Goal: Information Seeking & Learning: Learn about a topic

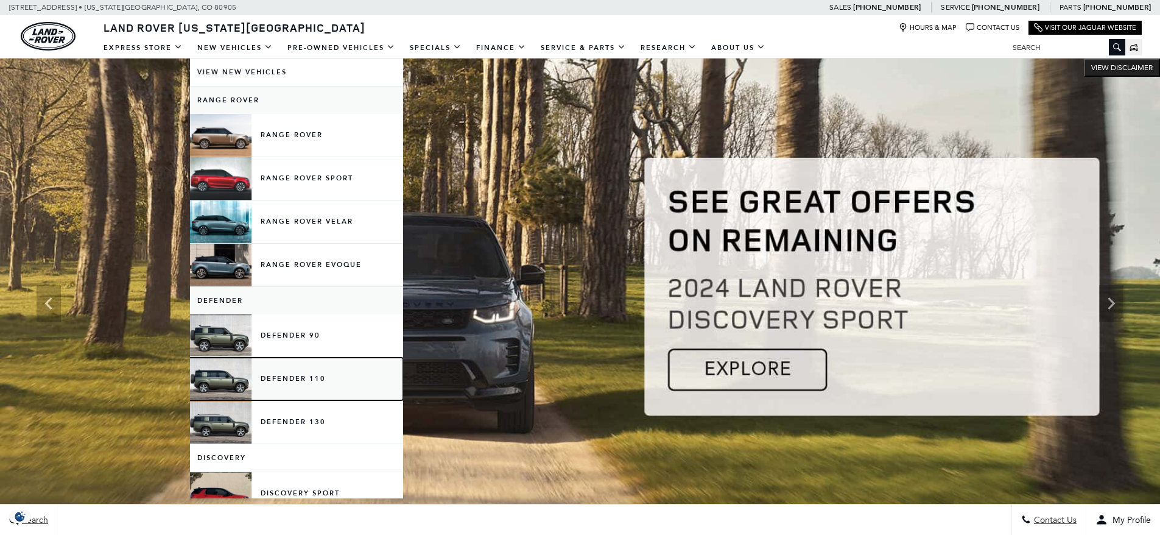
click at [280, 379] on link "Defender 110" at bounding box center [296, 378] width 213 height 43
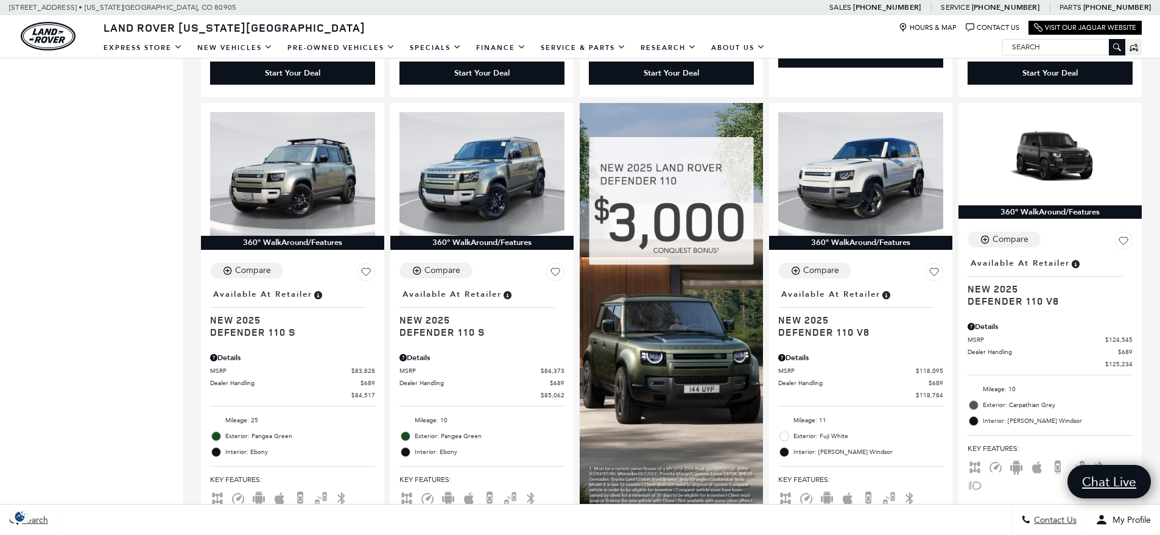
scroll to position [731, 0]
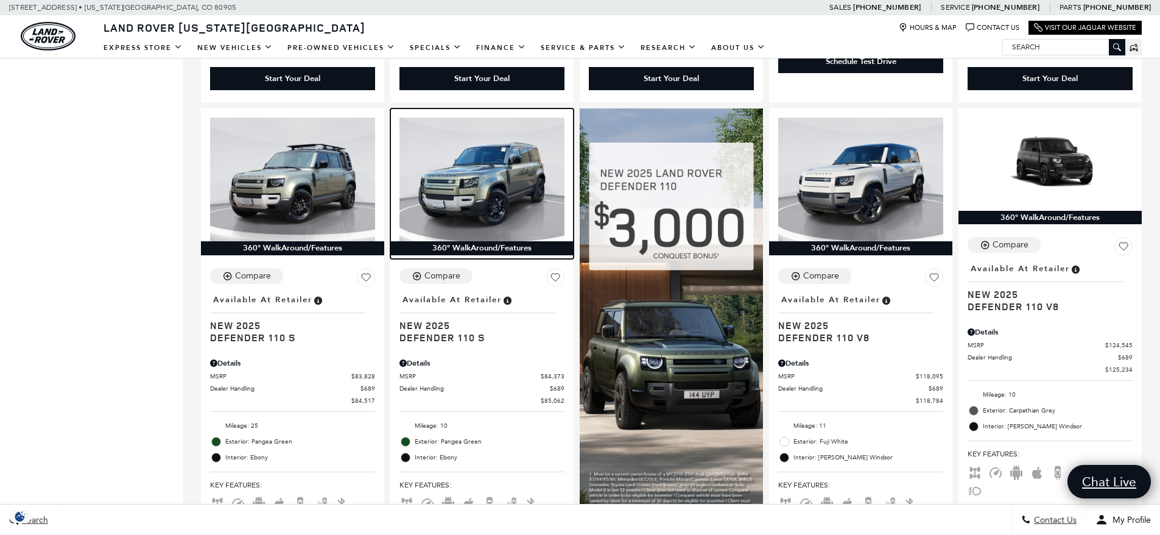
click at [468, 152] on img at bounding box center [481, 180] width 165 height 124
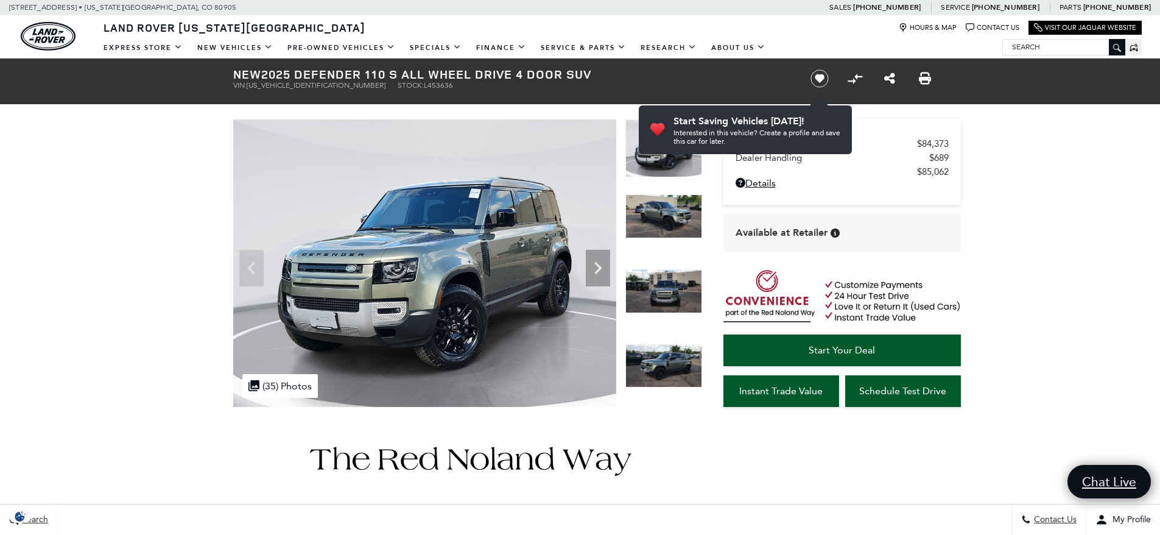
click at [597, 264] on icon "Next" at bounding box center [597, 268] width 7 height 12
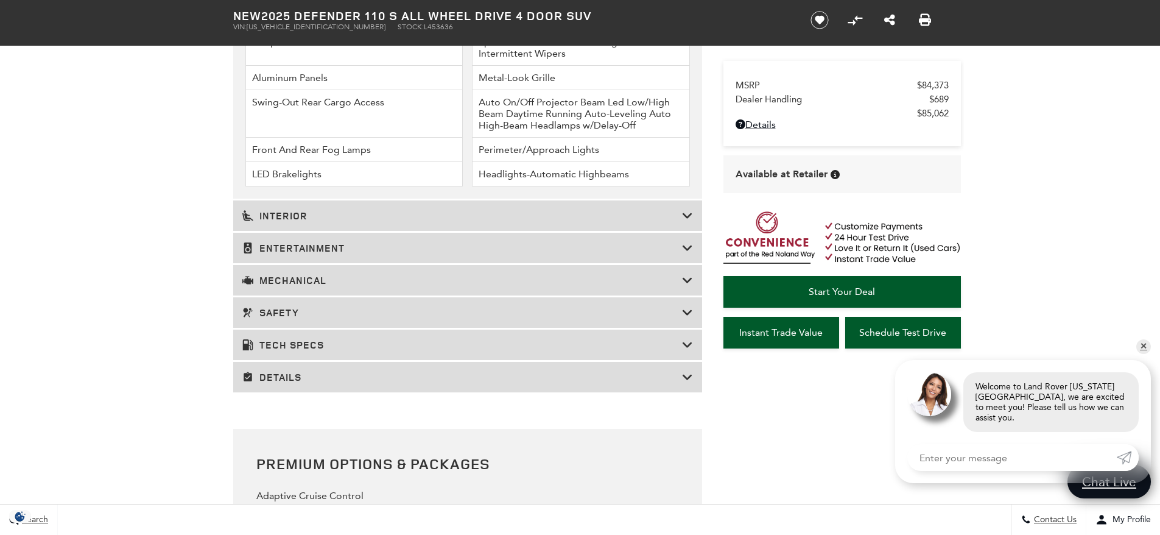
scroll to position [1888, 0]
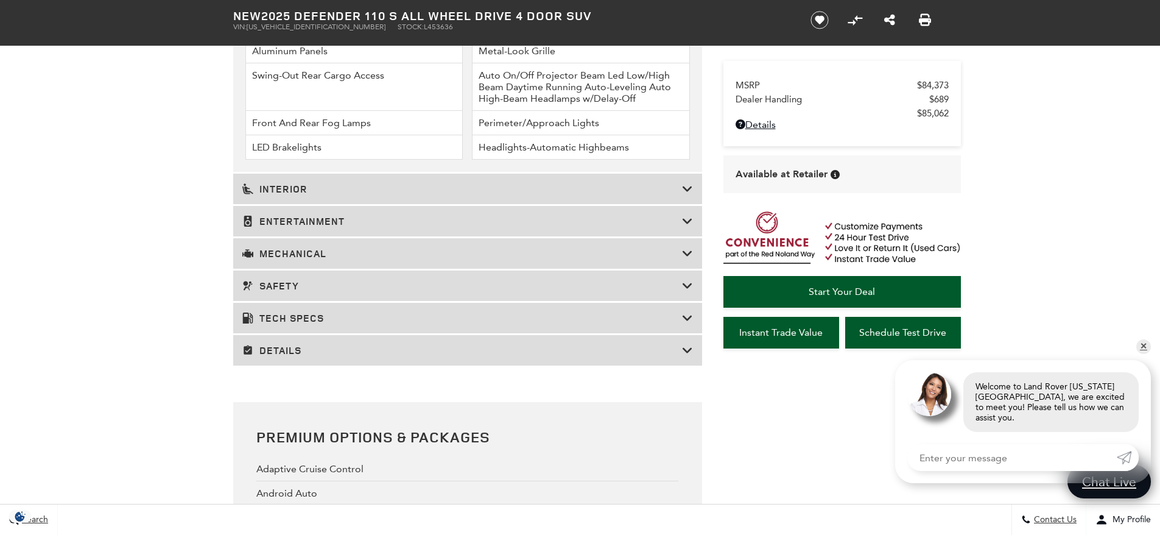
click at [331, 242] on div "Mechanical" at bounding box center [467, 253] width 469 height 30
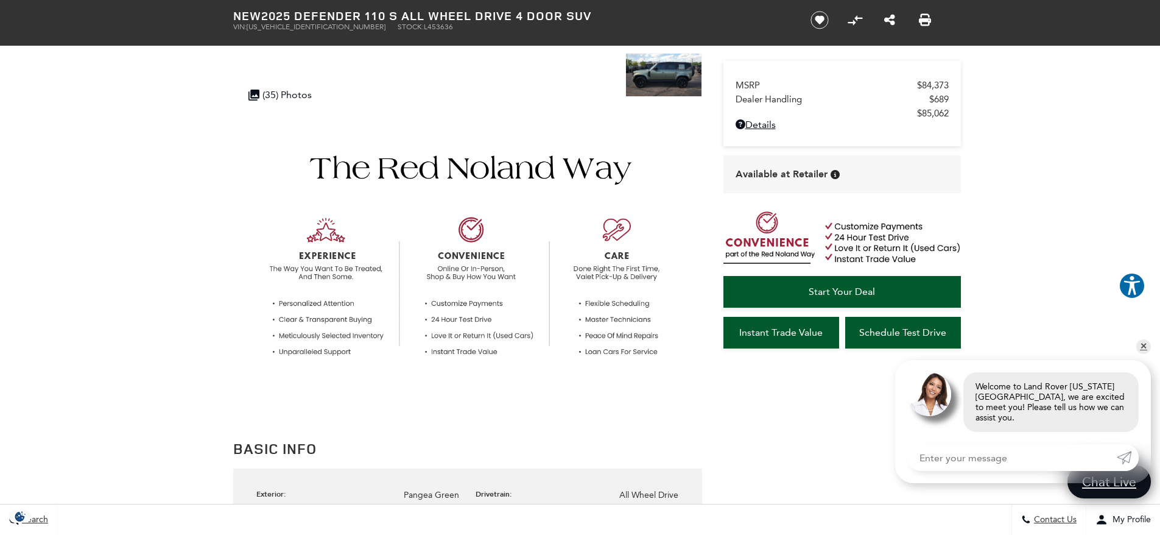
scroll to position [0, 0]
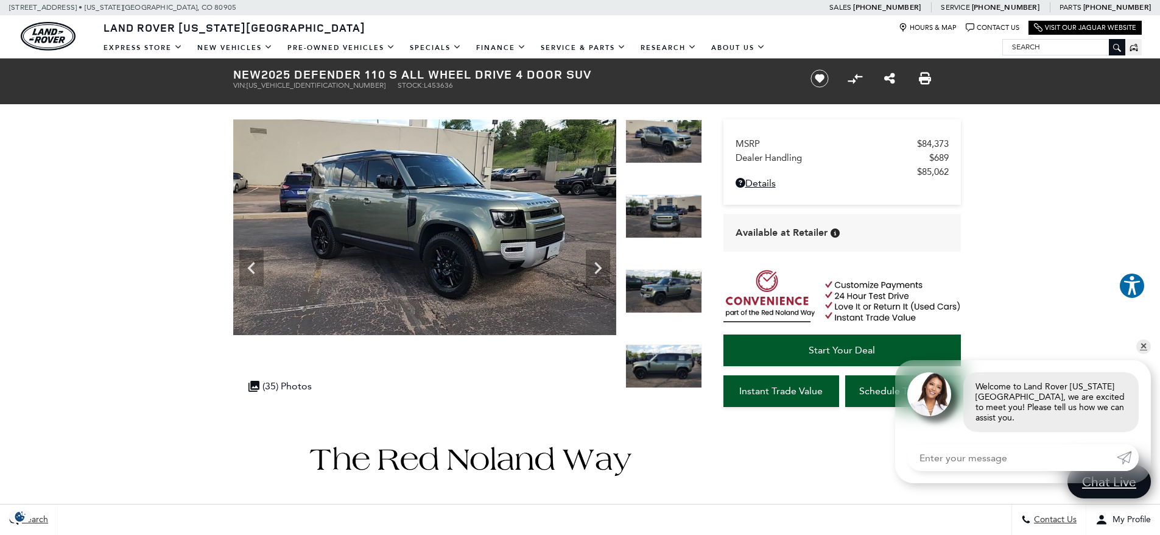
click at [524, 182] on img at bounding box center [424, 227] width 383 height 216
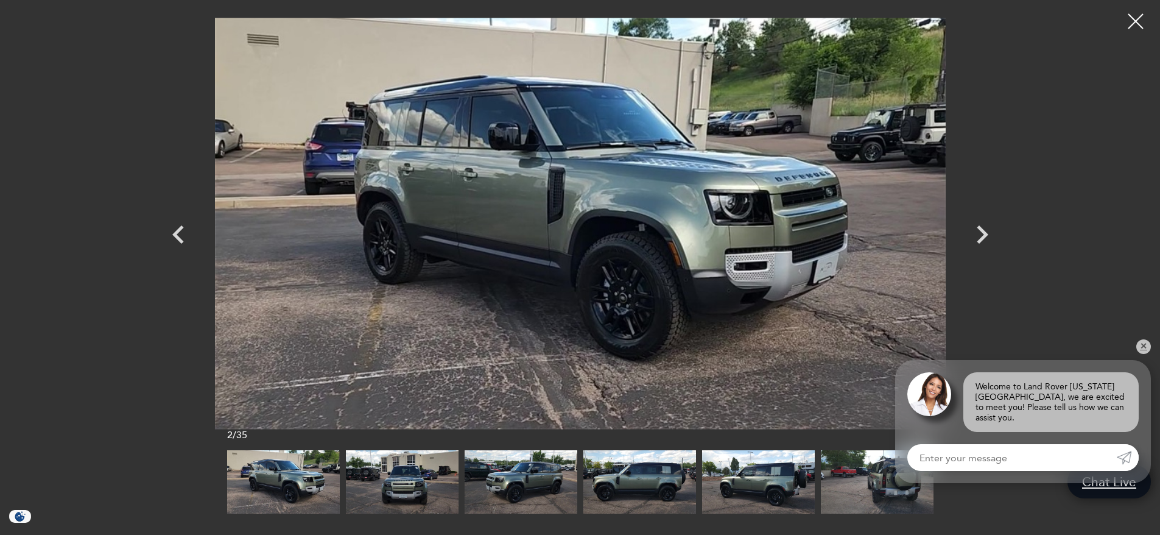
click at [982, 235] on icon "Next" at bounding box center [982, 234] width 37 height 37
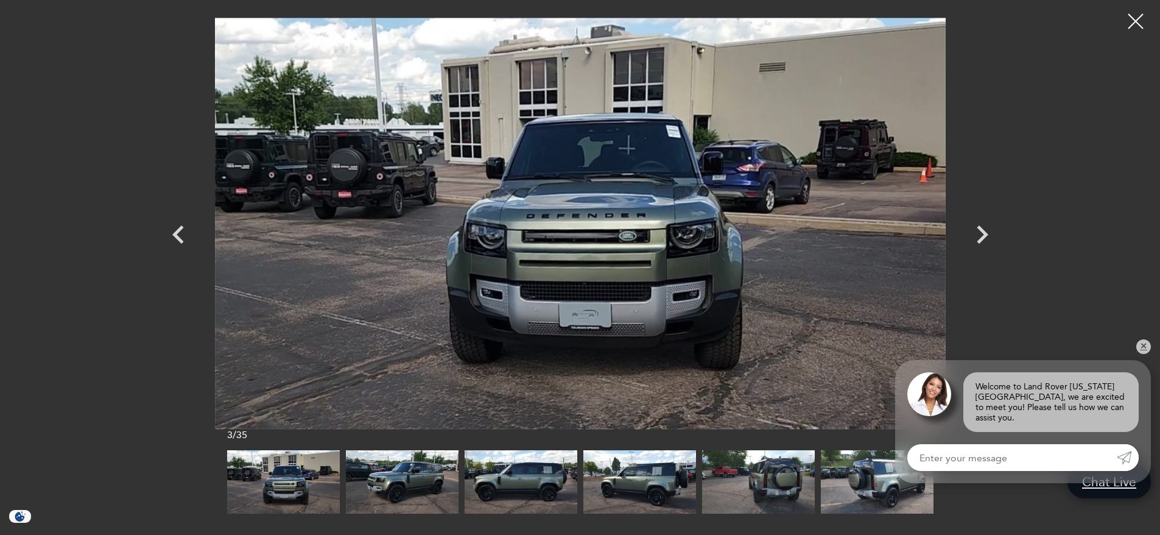
click at [982, 235] on icon "Next" at bounding box center [982, 234] width 37 height 37
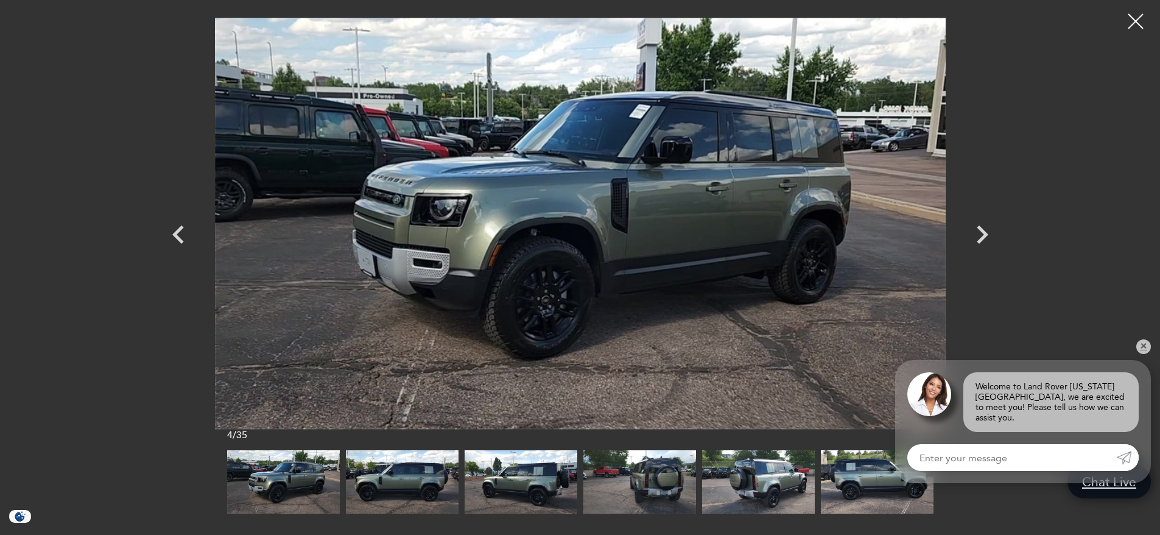
click at [982, 235] on icon "Next" at bounding box center [982, 234] width 37 height 37
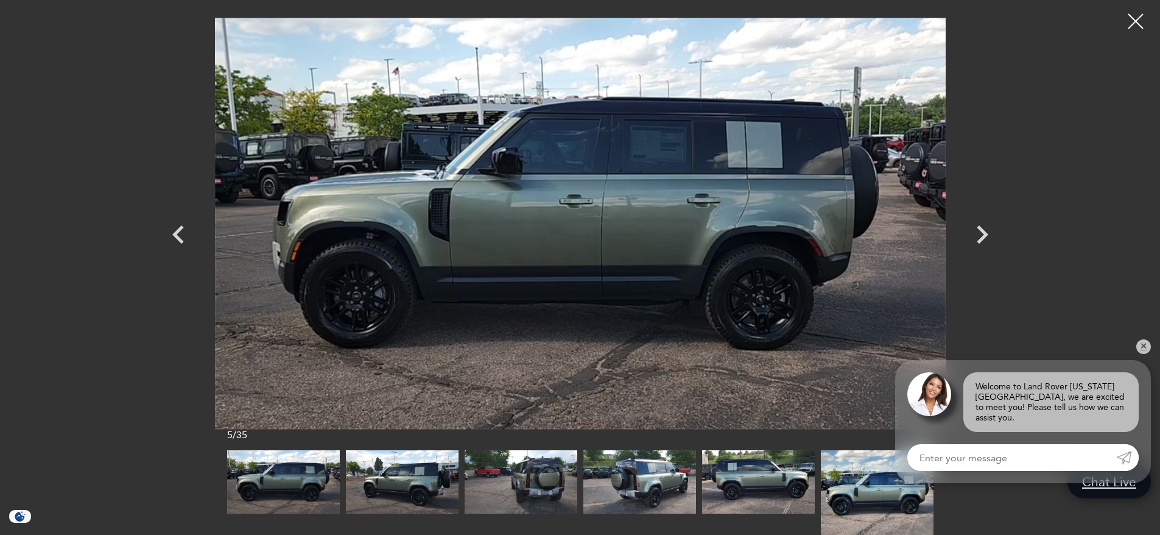
click at [982, 235] on icon "Next" at bounding box center [982, 234] width 37 height 37
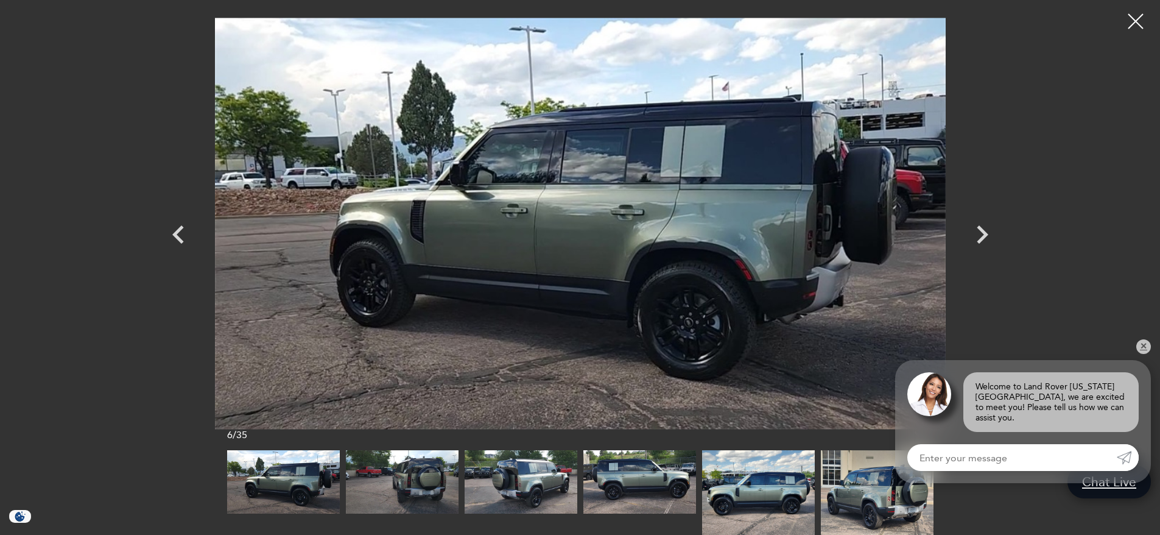
click at [982, 235] on icon "Next" at bounding box center [982, 234] width 37 height 37
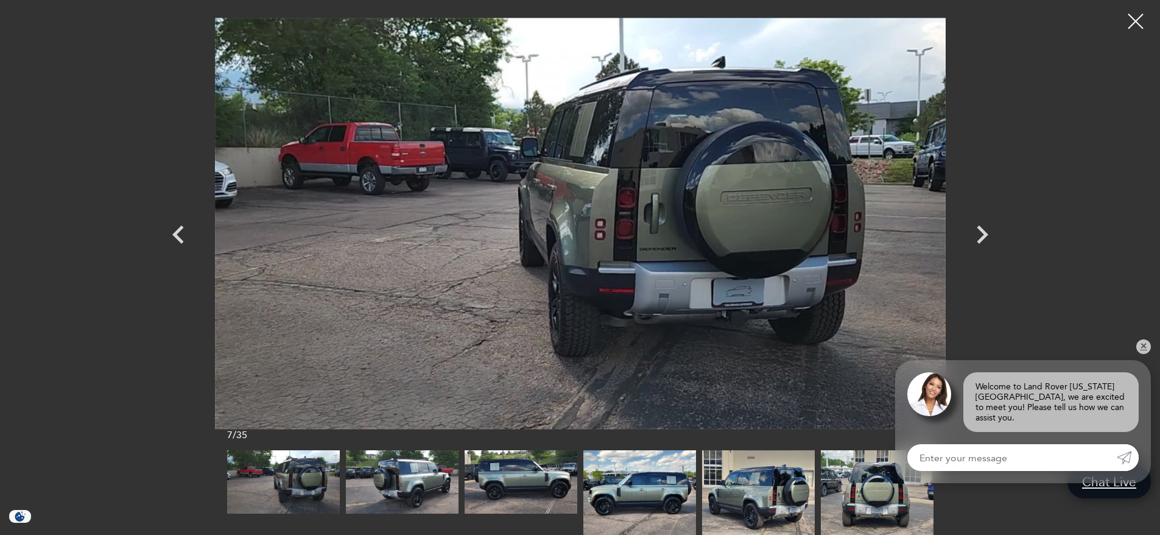
click at [982, 235] on icon "Next" at bounding box center [982, 234] width 37 height 37
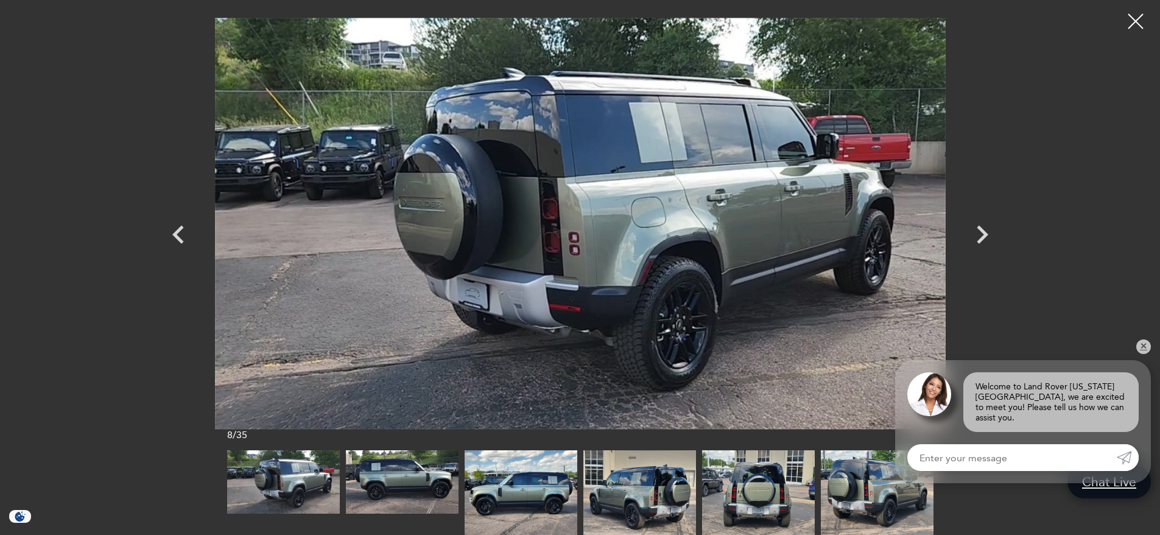
click at [982, 235] on icon "Next" at bounding box center [982, 234] width 37 height 37
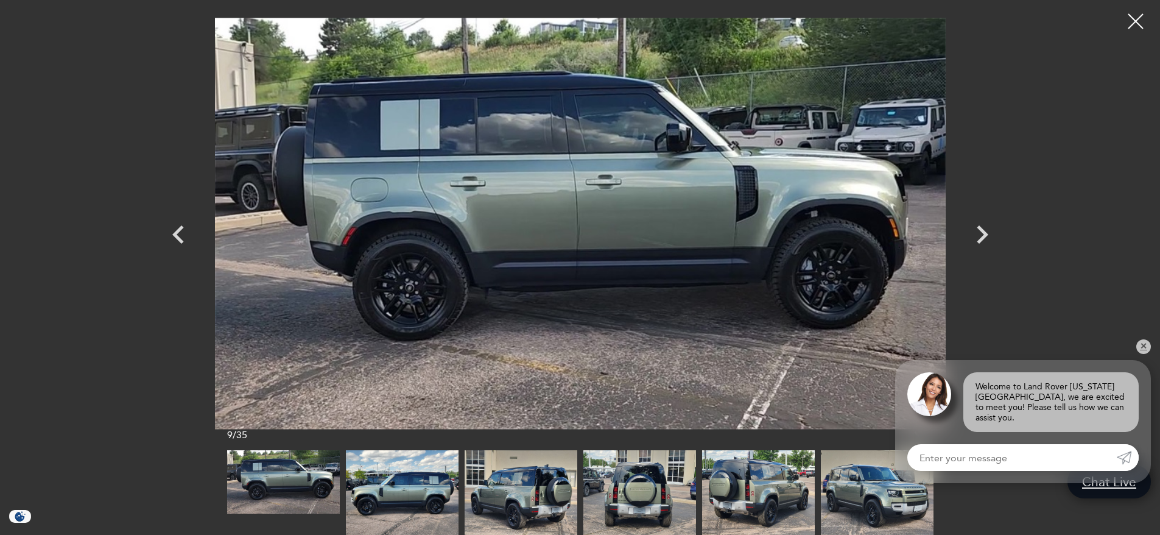
click at [982, 235] on icon "Next" at bounding box center [982, 234] width 37 height 37
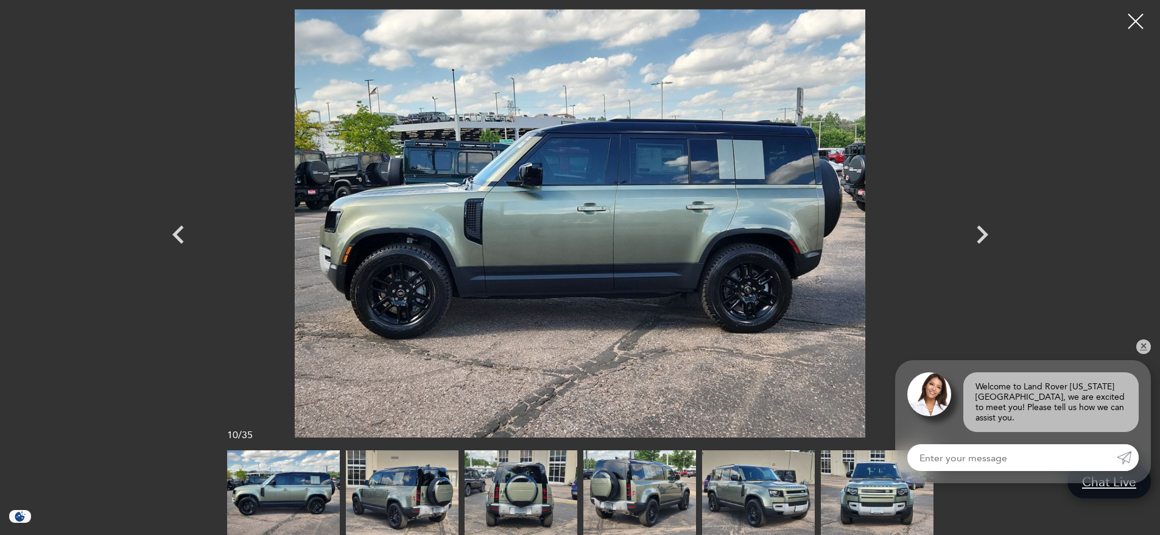
click at [982, 235] on icon "Next" at bounding box center [982, 234] width 37 height 37
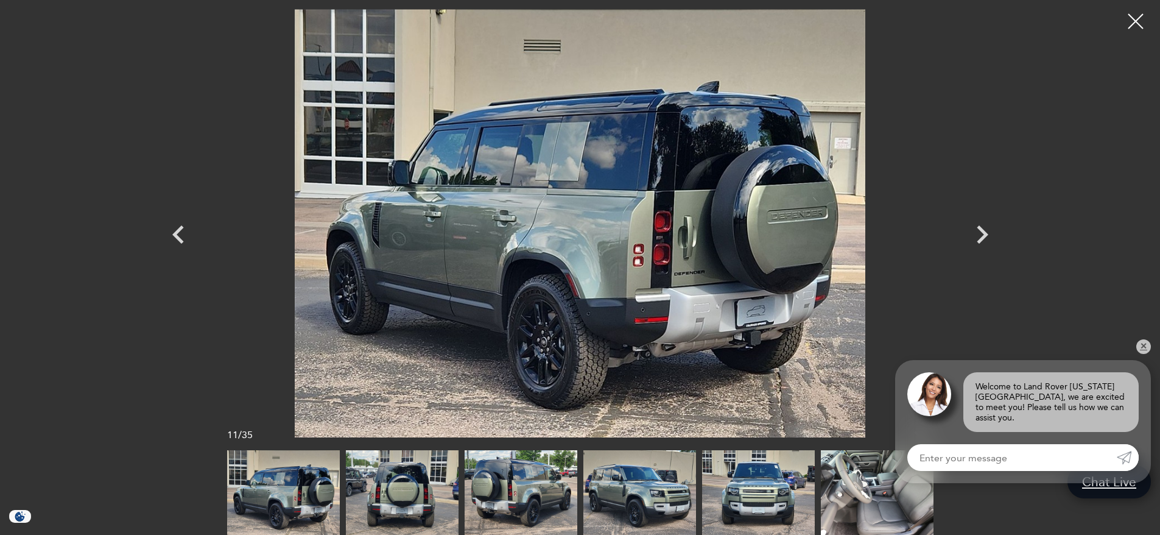
click at [982, 235] on icon "Next" at bounding box center [982, 234] width 37 height 37
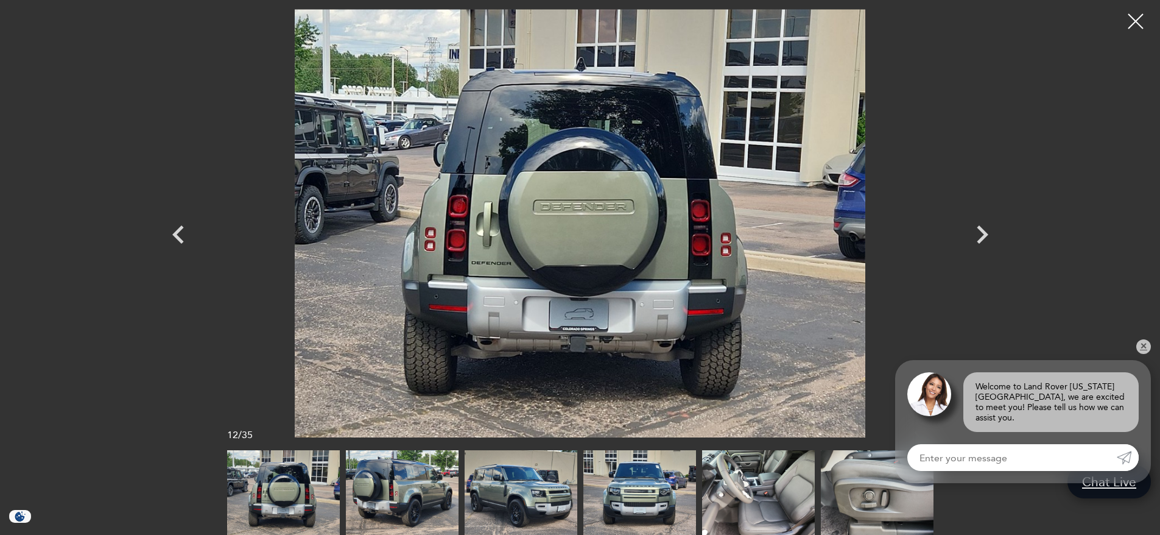
click at [982, 235] on icon "Next" at bounding box center [982, 234] width 37 height 37
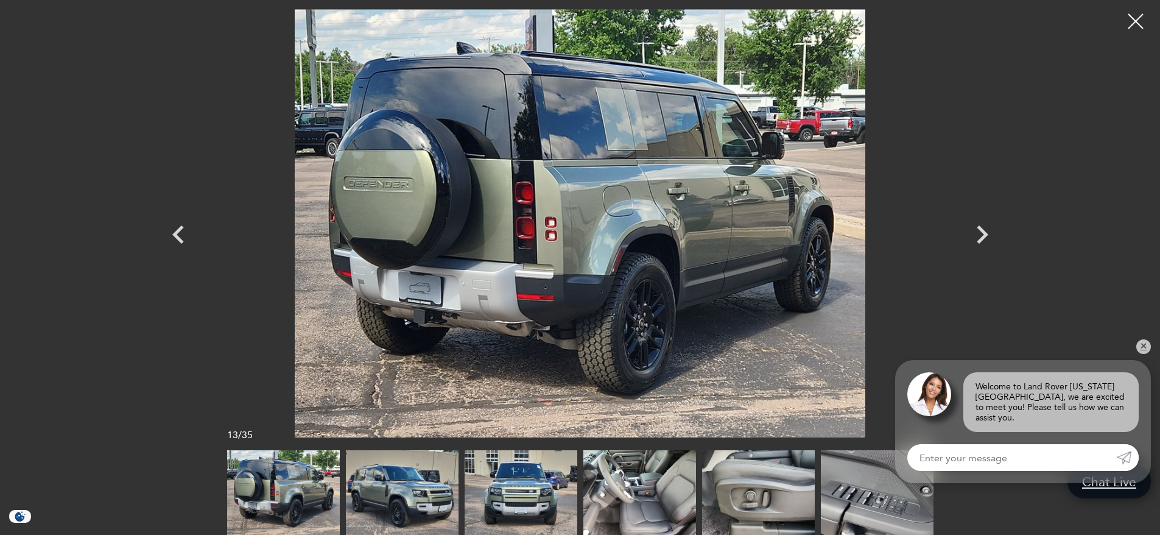
click at [982, 235] on icon "Next" at bounding box center [982, 234] width 37 height 37
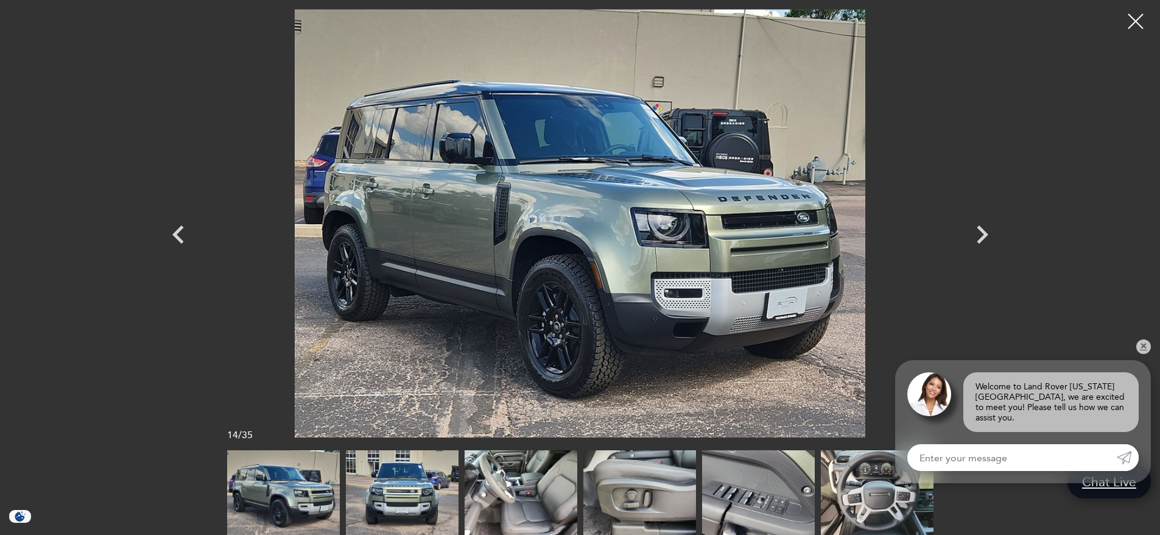
click at [982, 235] on icon "Next" at bounding box center [982, 234] width 37 height 37
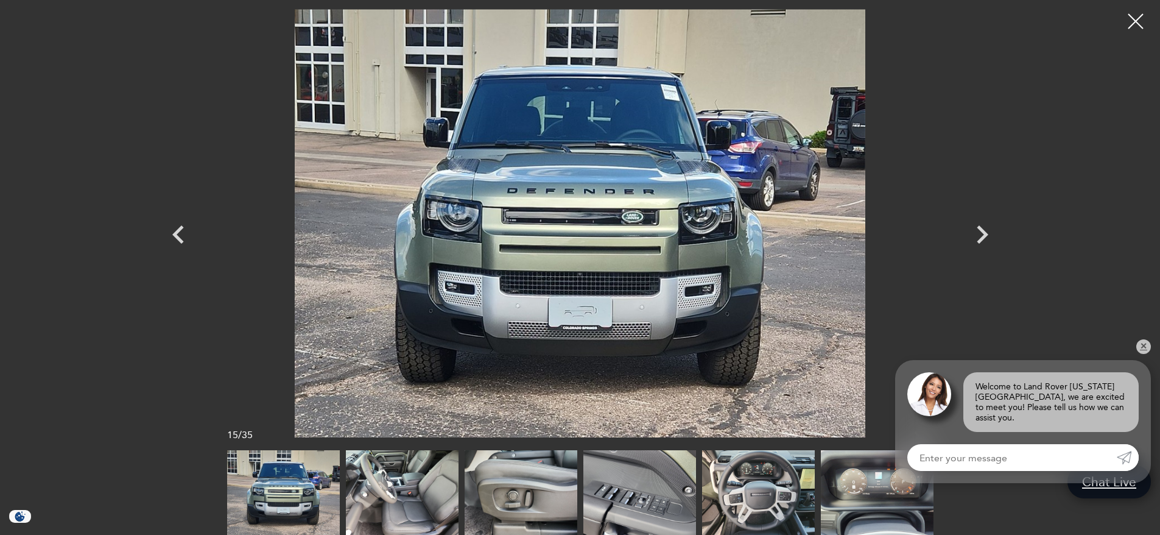
click at [982, 235] on icon "Next" at bounding box center [982, 234] width 37 height 37
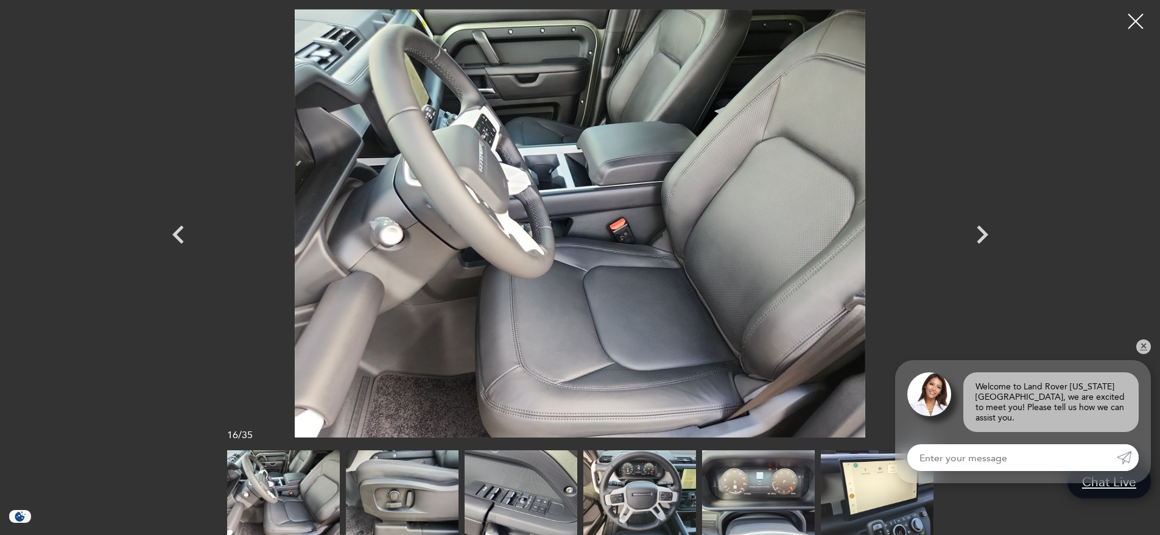
click at [982, 235] on icon "Next" at bounding box center [982, 234] width 37 height 37
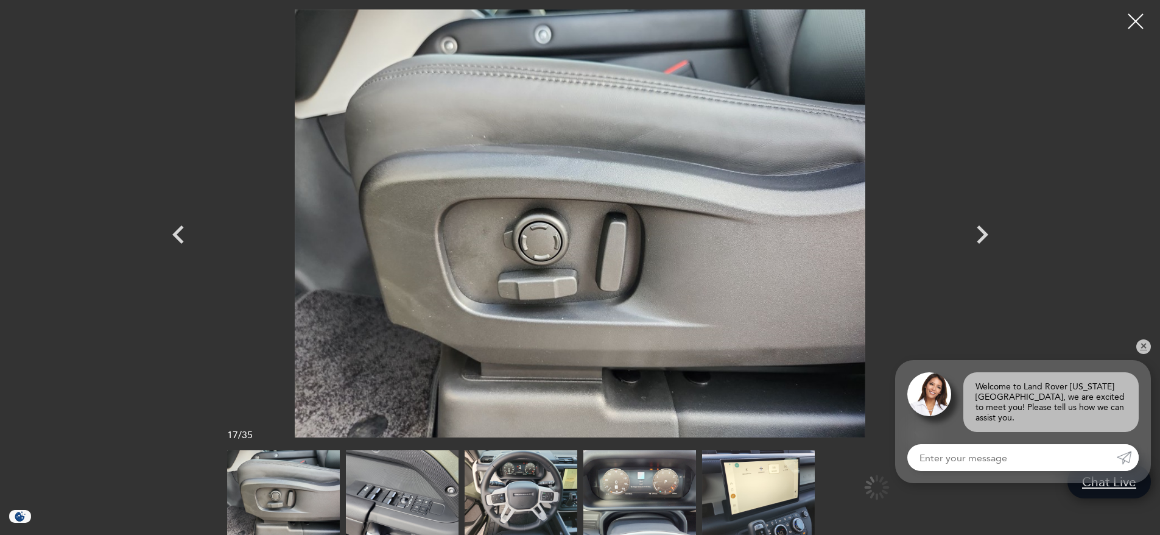
click at [982, 235] on icon "Next" at bounding box center [982, 234] width 37 height 37
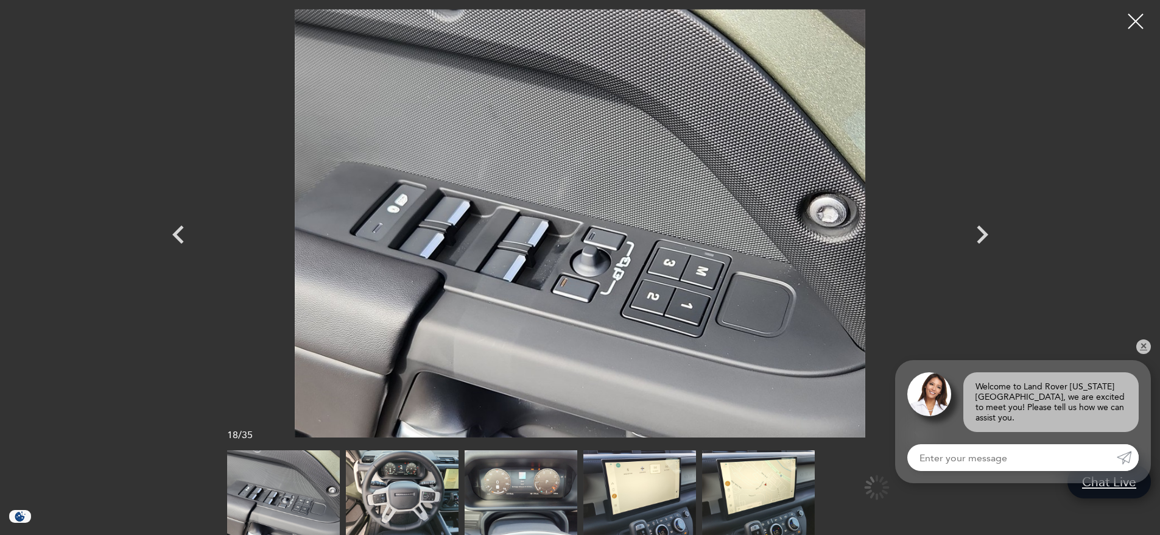
click at [982, 235] on icon "Next" at bounding box center [982, 234] width 37 height 37
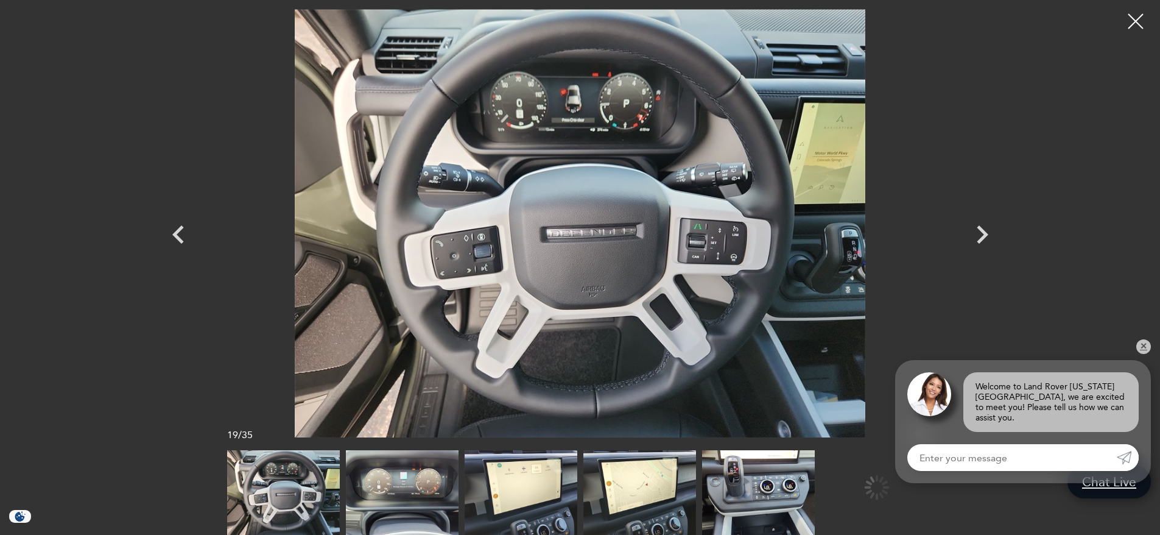
click at [982, 235] on icon "Next" at bounding box center [982, 234] width 37 height 37
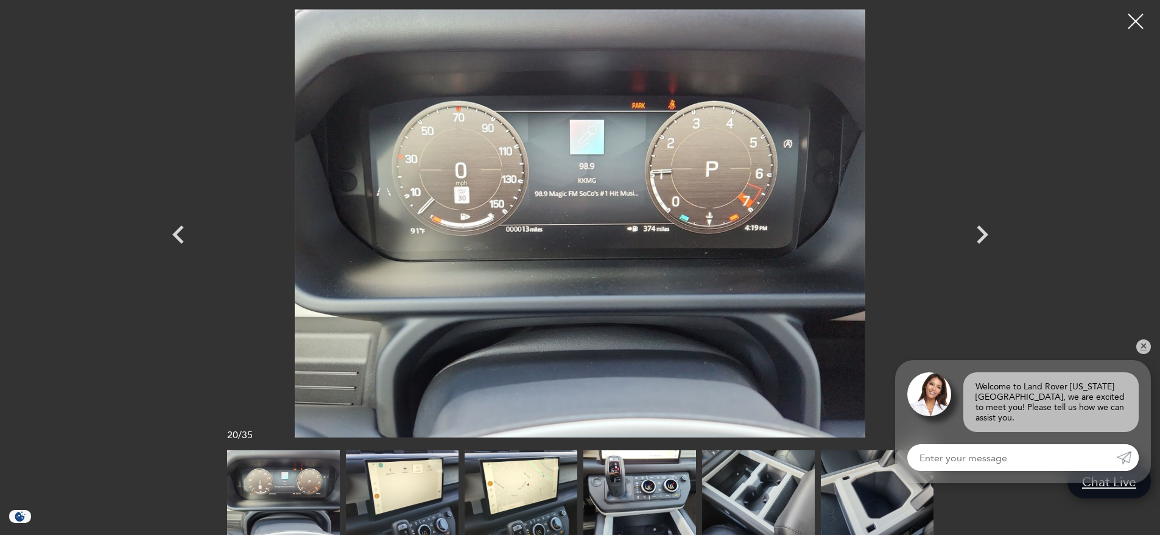
click at [179, 237] on icon "Previous" at bounding box center [178, 234] width 12 height 18
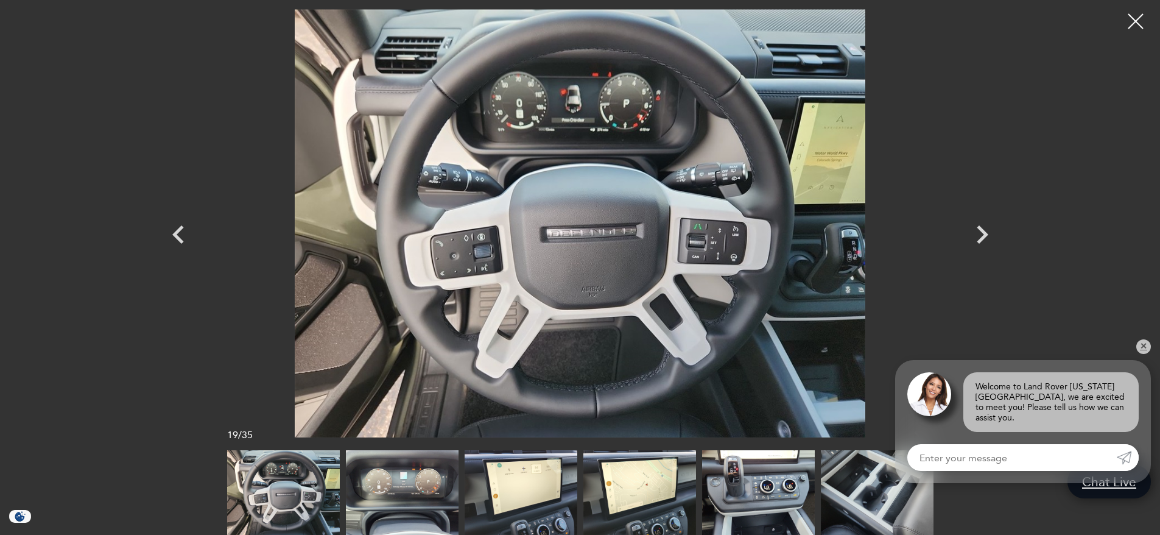
click at [985, 234] on icon "Next" at bounding box center [983, 234] width 12 height 18
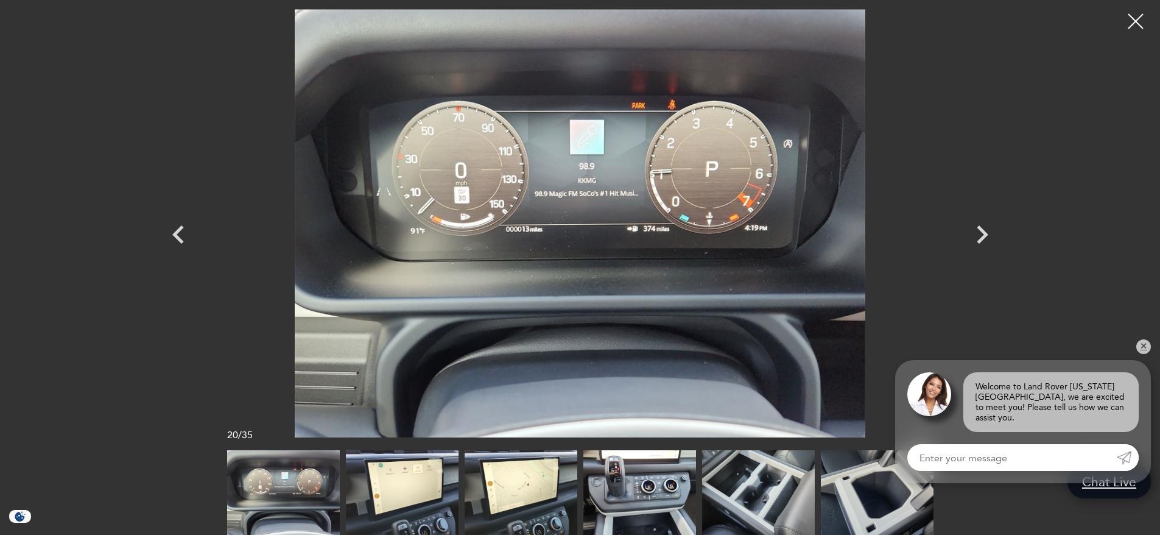
click at [985, 234] on icon "Next" at bounding box center [983, 234] width 12 height 18
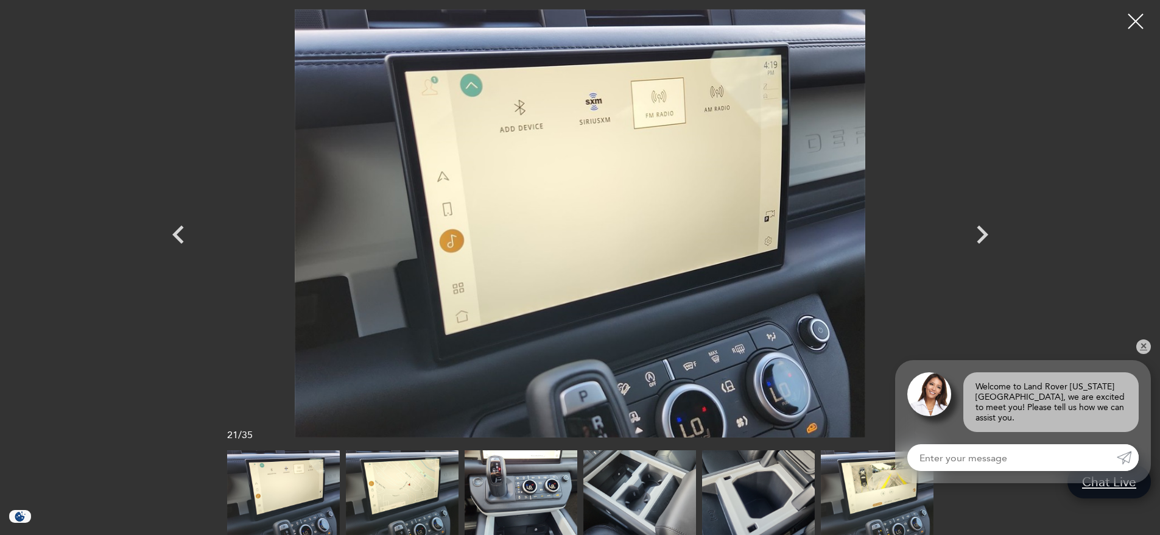
click at [985, 234] on icon "Next" at bounding box center [983, 234] width 12 height 18
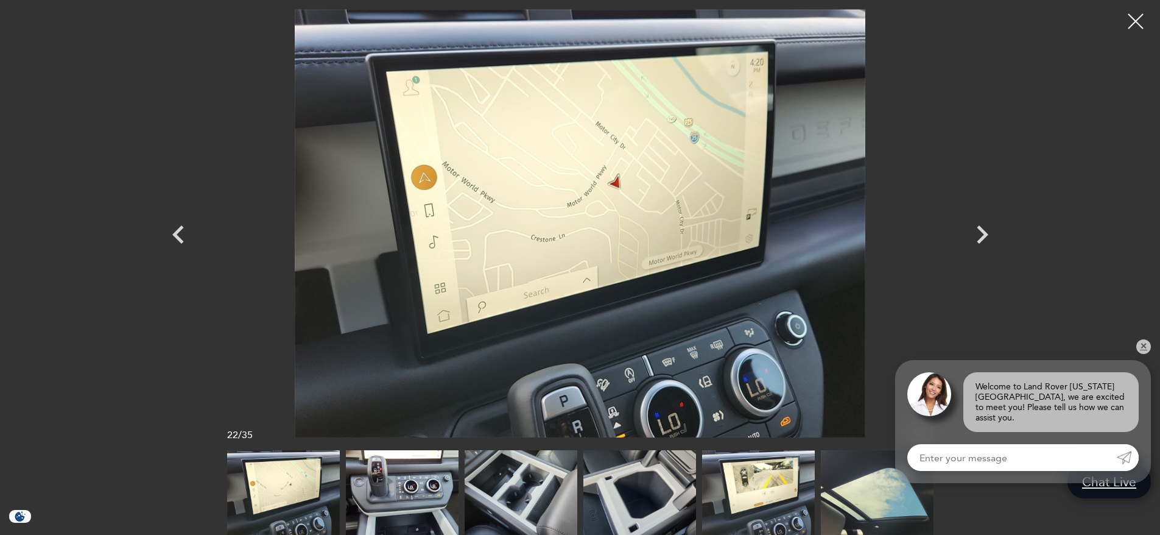
click at [985, 234] on icon "Next" at bounding box center [983, 234] width 12 height 18
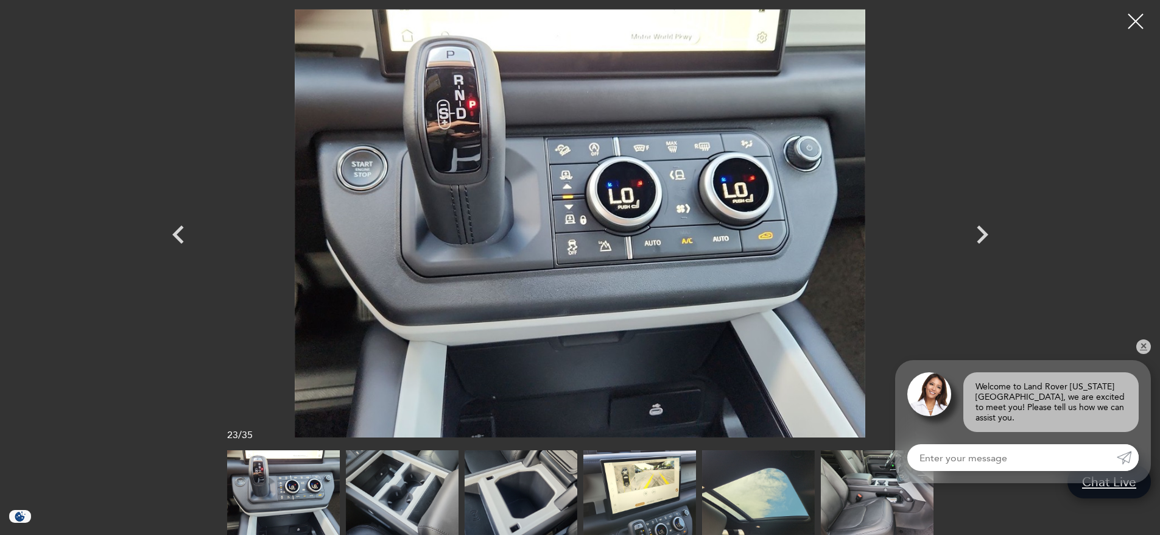
click at [985, 234] on icon "Next" at bounding box center [983, 234] width 12 height 18
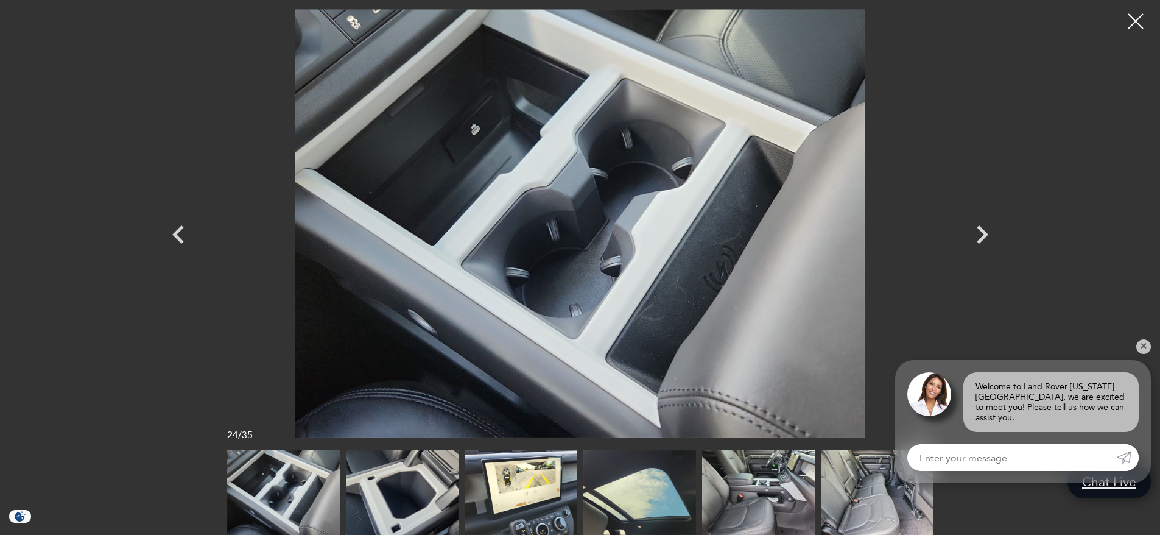
click at [172, 230] on icon "Previous" at bounding box center [178, 234] width 37 height 37
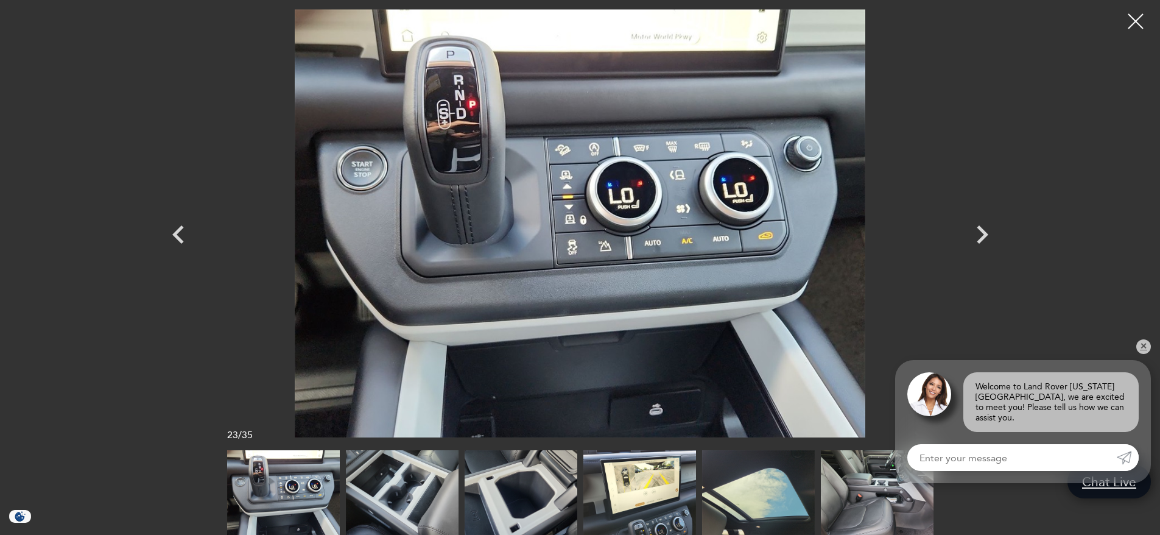
click at [172, 230] on icon "Previous" at bounding box center [178, 234] width 37 height 37
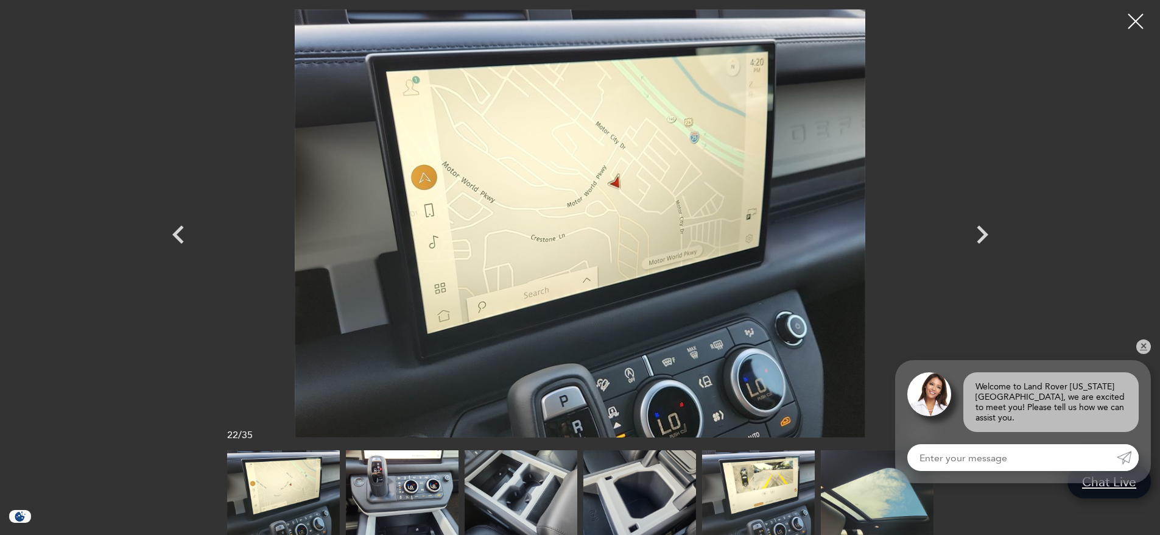
click at [172, 230] on icon "Previous" at bounding box center [178, 234] width 37 height 37
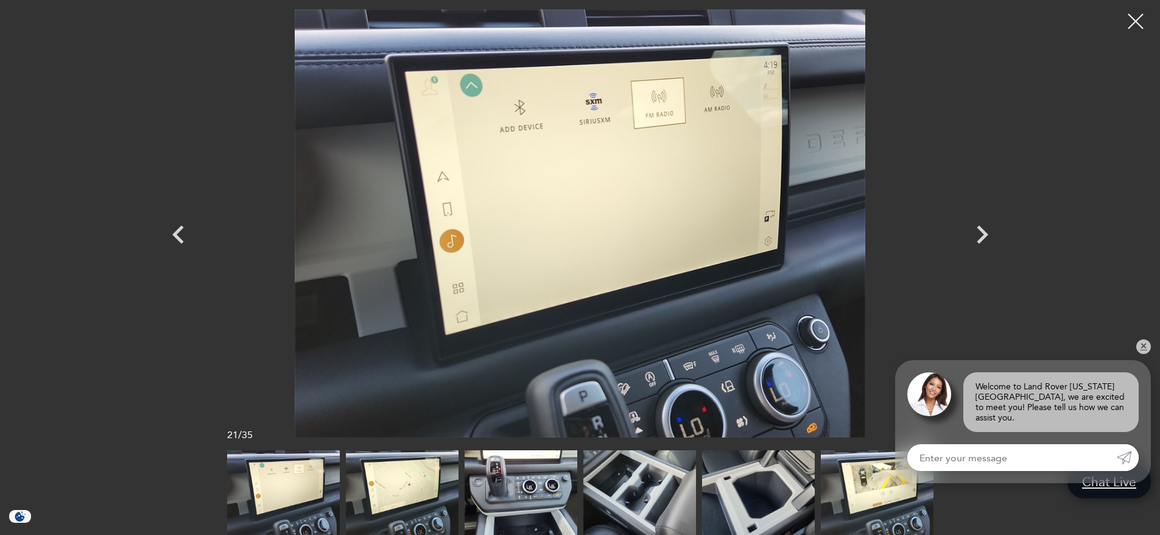
click at [172, 230] on icon "Previous" at bounding box center [178, 234] width 37 height 37
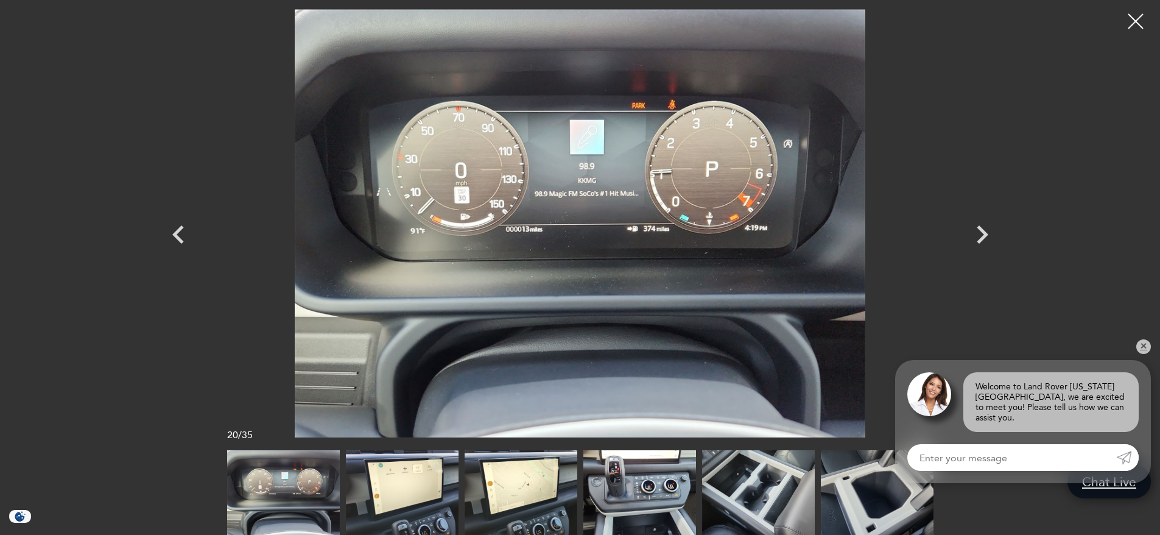
click at [172, 230] on icon "Previous" at bounding box center [178, 234] width 37 height 37
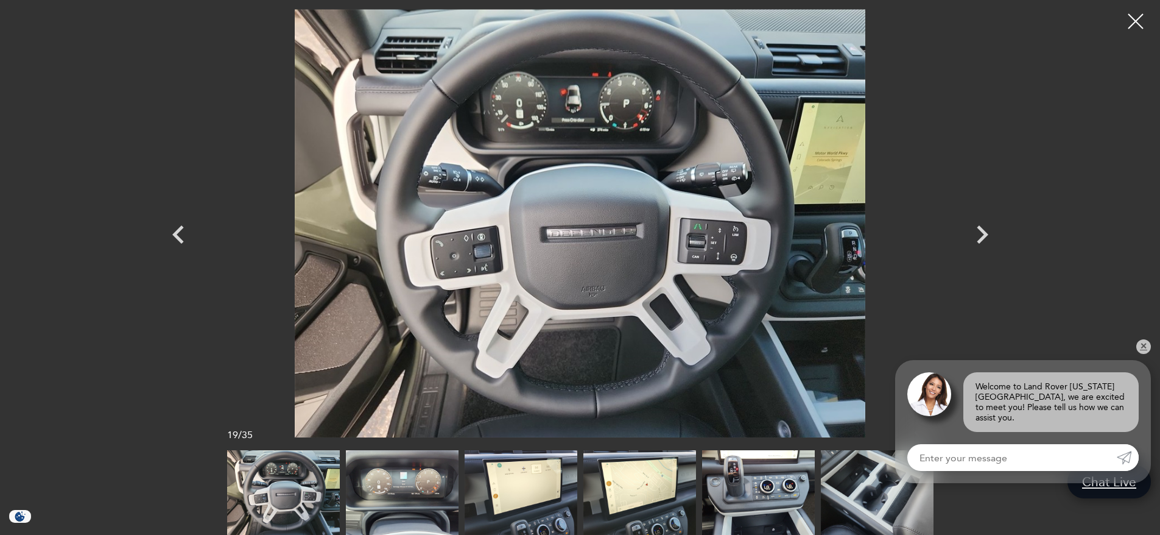
click at [986, 233] on icon "Next" at bounding box center [983, 234] width 12 height 18
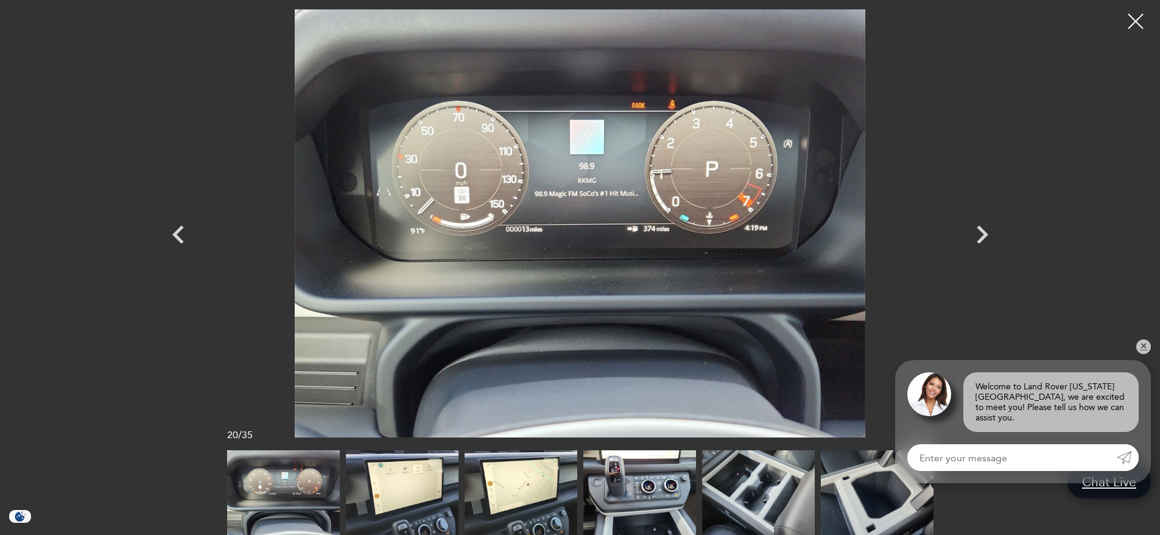
click at [986, 233] on icon "Next" at bounding box center [983, 234] width 12 height 18
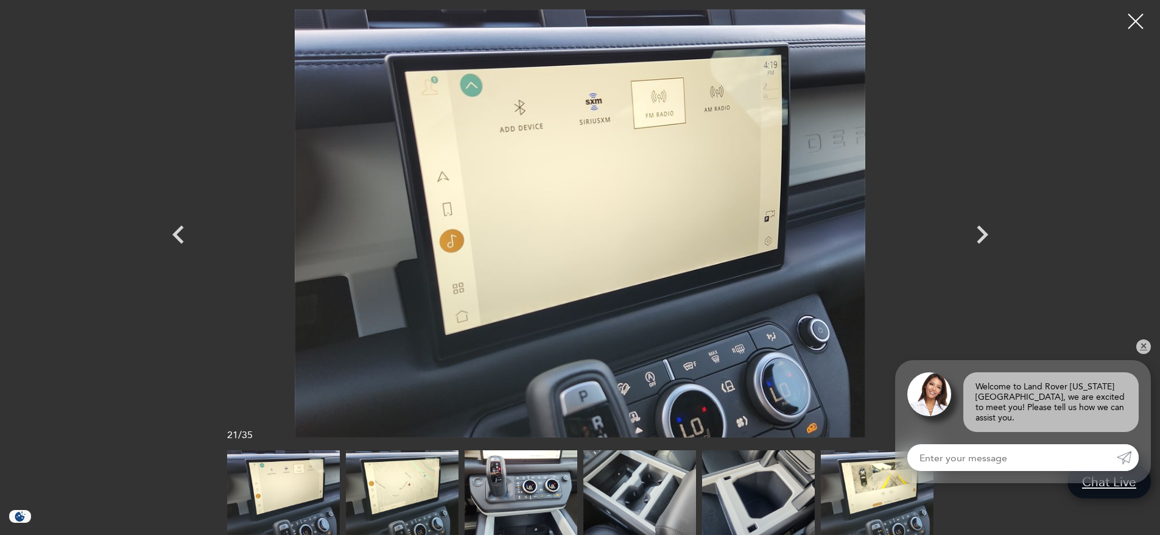
click at [986, 233] on icon "Next" at bounding box center [983, 234] width 12 height 18
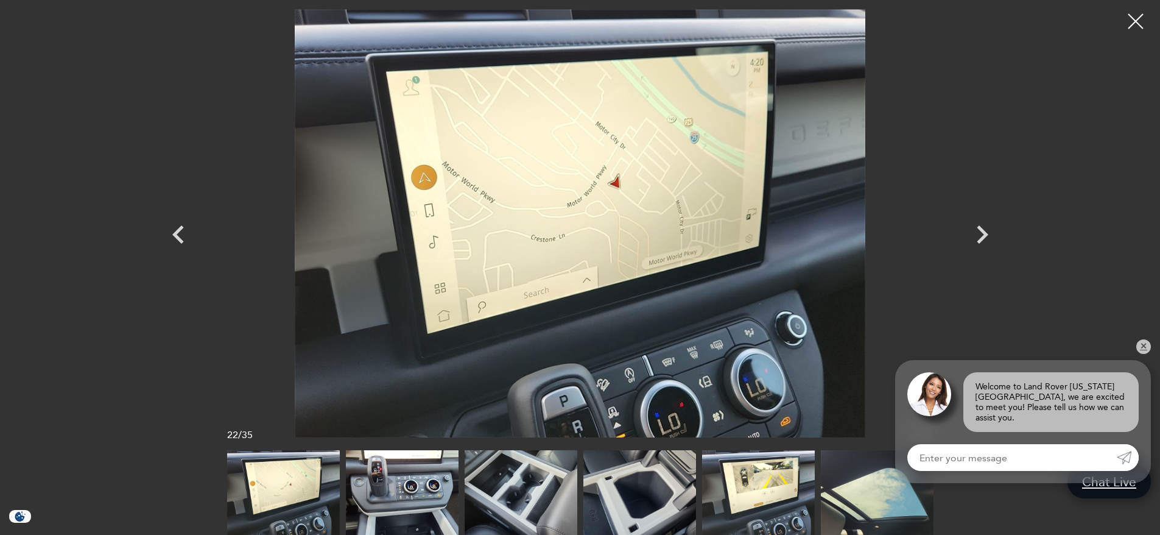
click at [177, 239] on icon "Previous" at bounding box center [178, 234] width 12 height 18
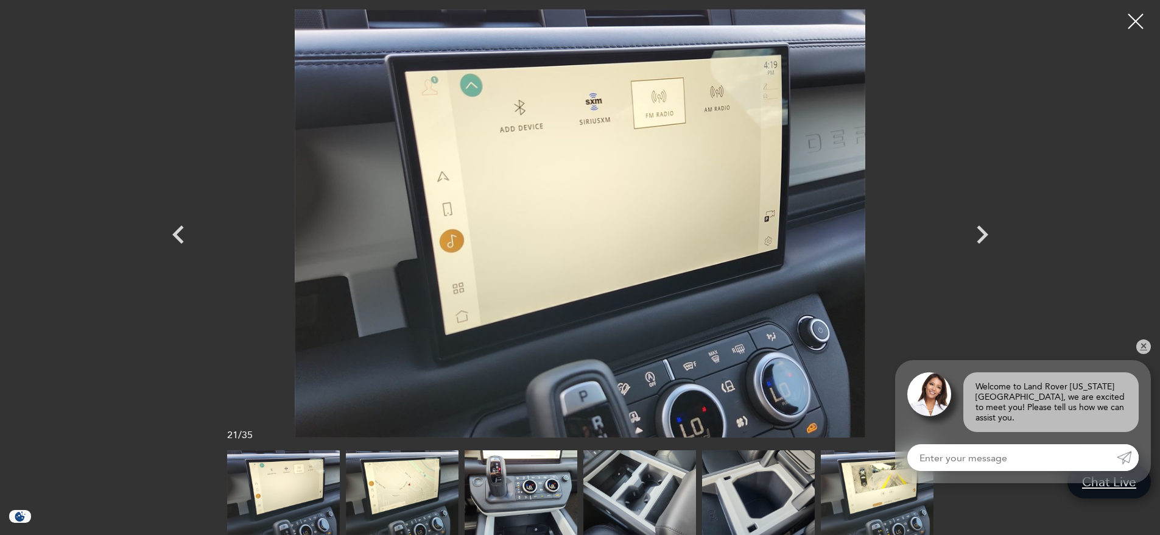
click at [177, 239] on icon "Previous" at bounding box center [178, 234] width 12 height 18
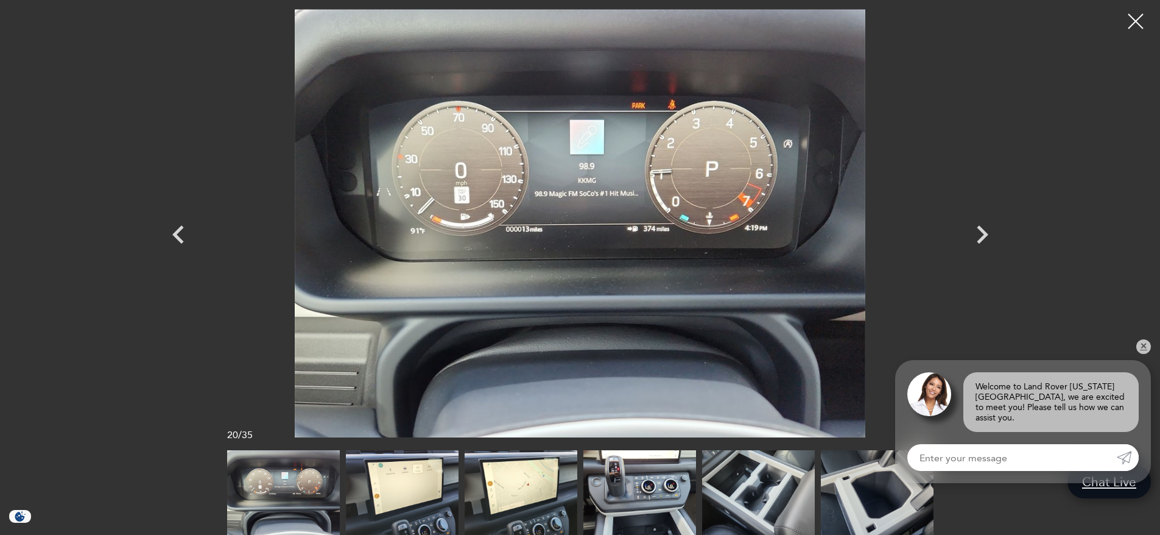
click at [985, 233] on icon "Next" at bounding box center [983, 234] width 12 height 18
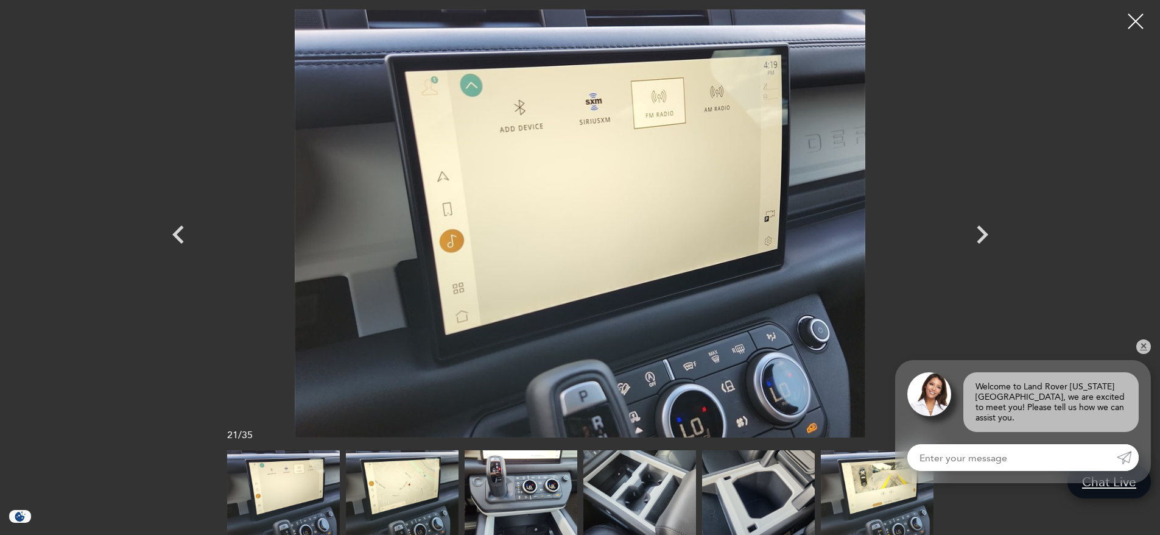
click at [985, 233] on icon "Next" at bounding box center [983, 234] width 12 height 18
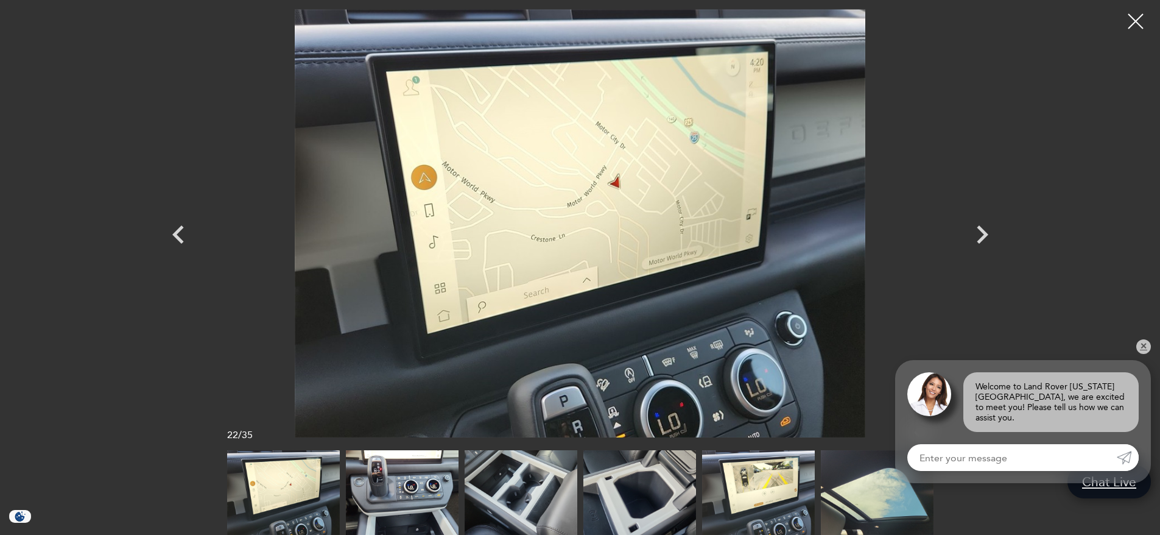
click at [985, 233] on icon "Next" at bounding box center [983, 234] width 12 height 18
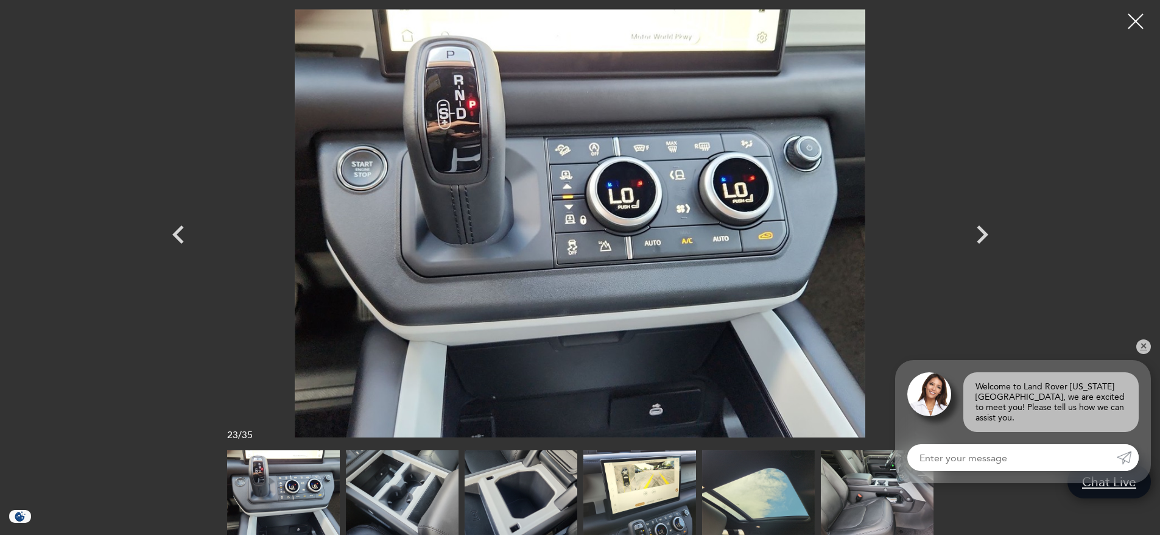
click at [985, 233] on icon "Next" at bounding box center [983, 234] width 12 height 18
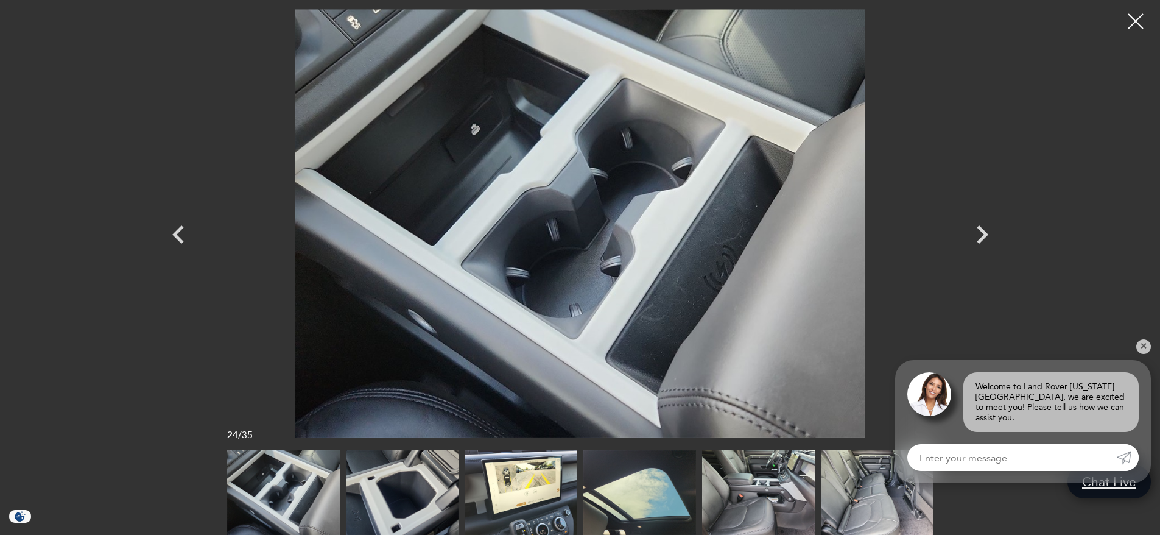
click at [985, 233] on icon "Next" at bounding box center [983, 234] width 12 height 18
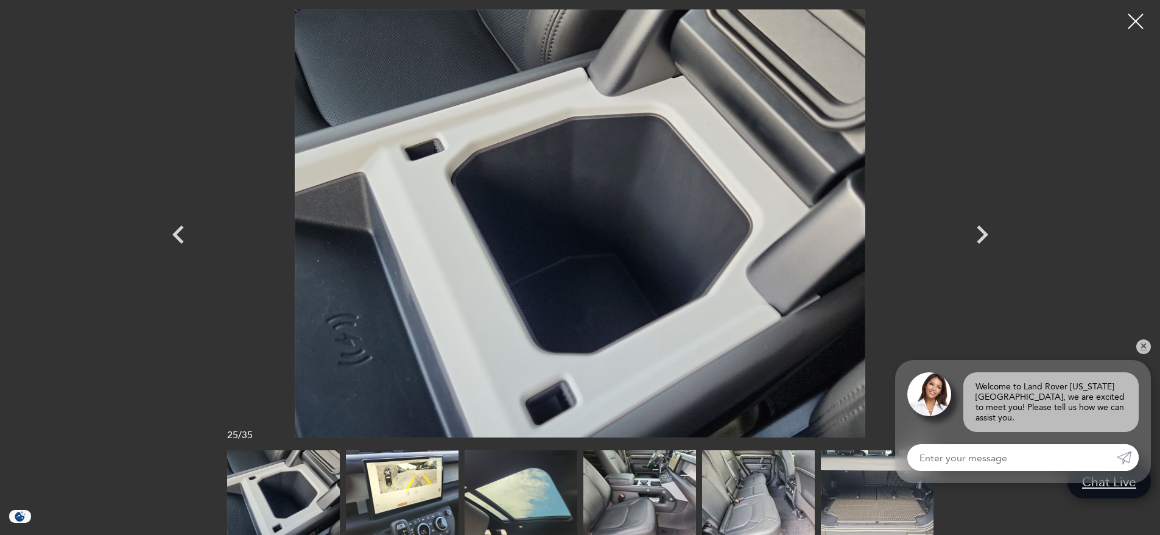
click at [985, 233] on icon "Next" at bounding box center [983, 234] width 12 height 18
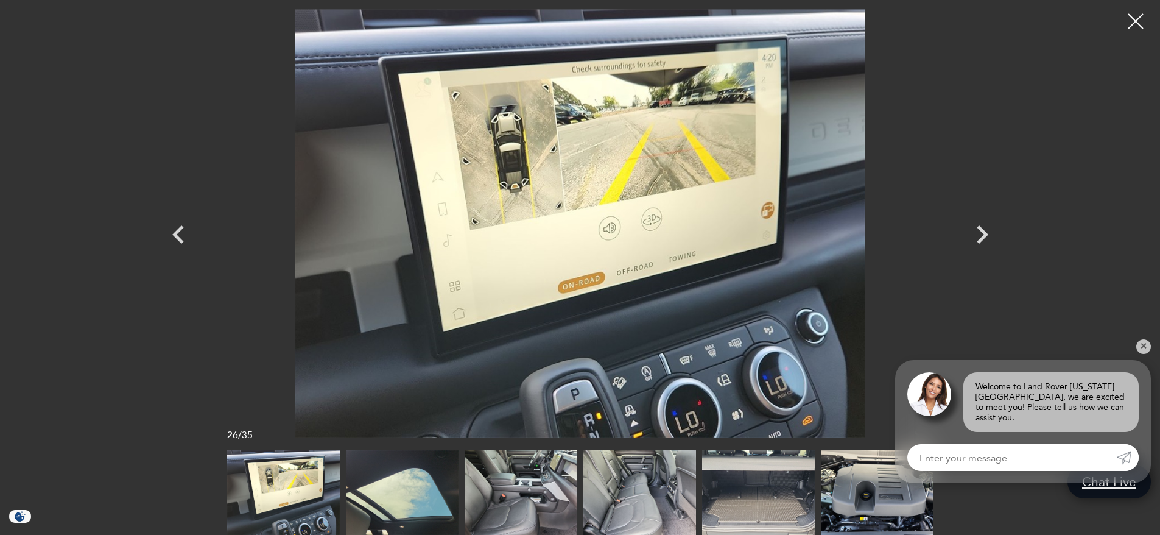
click at [985, 233] on icon "Next" at bounding box center [983, 234] width 12 height 18
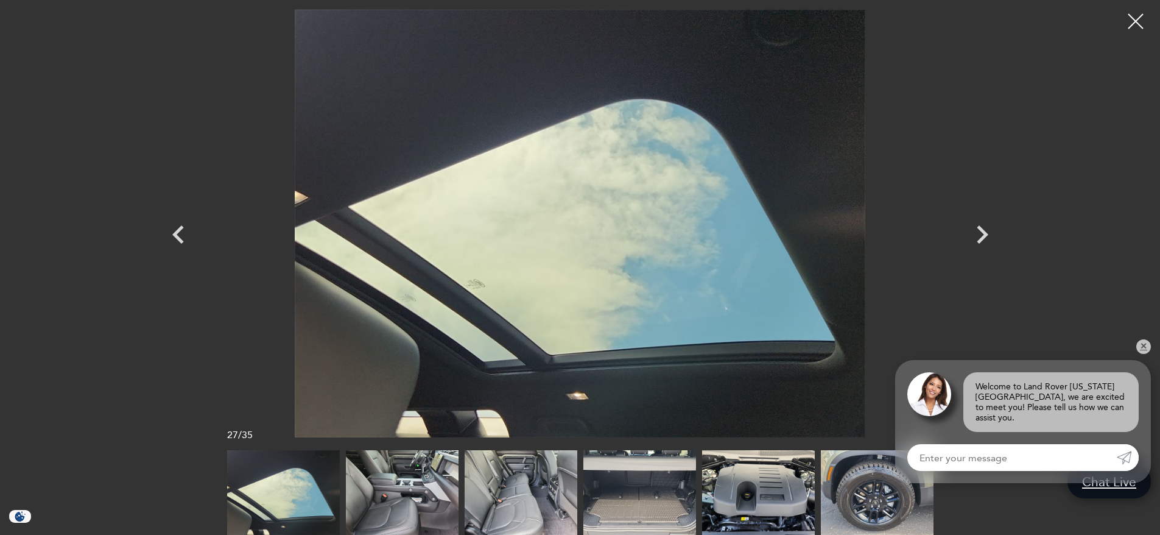
click at [985, 233] on icon "Next" at bounding box center [983, 234] width 12 height 18
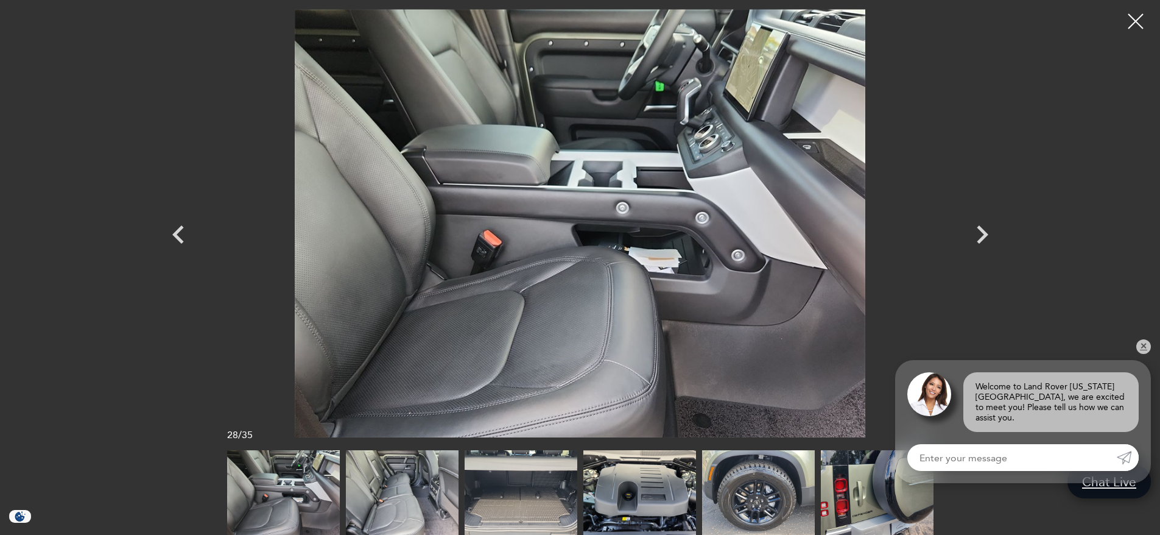
click at [985, 233] on icon "Next" at bounding box center [983, 234] width 12 height 18
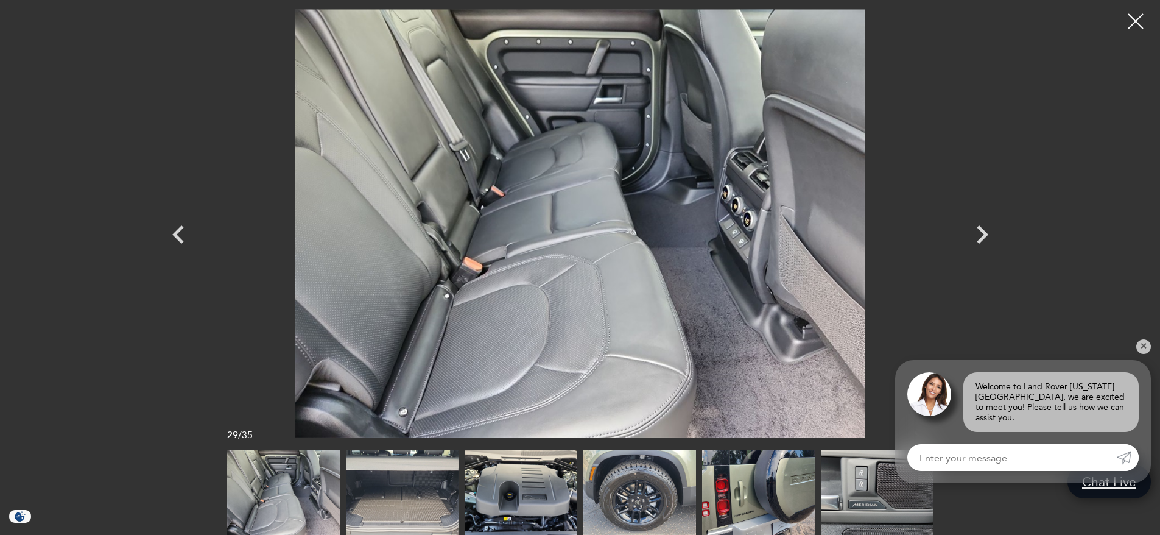
click at [985, 233] on icon "Next" at bounding box center [983, 234] width 12 height 18
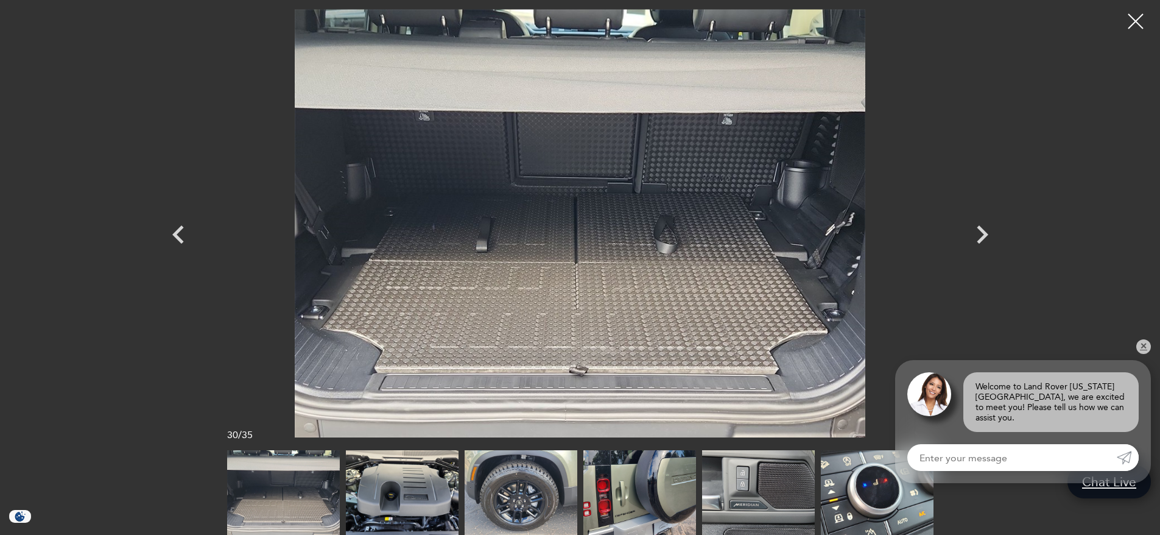
click at [985, 233] on icon "Next" at bounding box center [983, 234] width 12 height 18
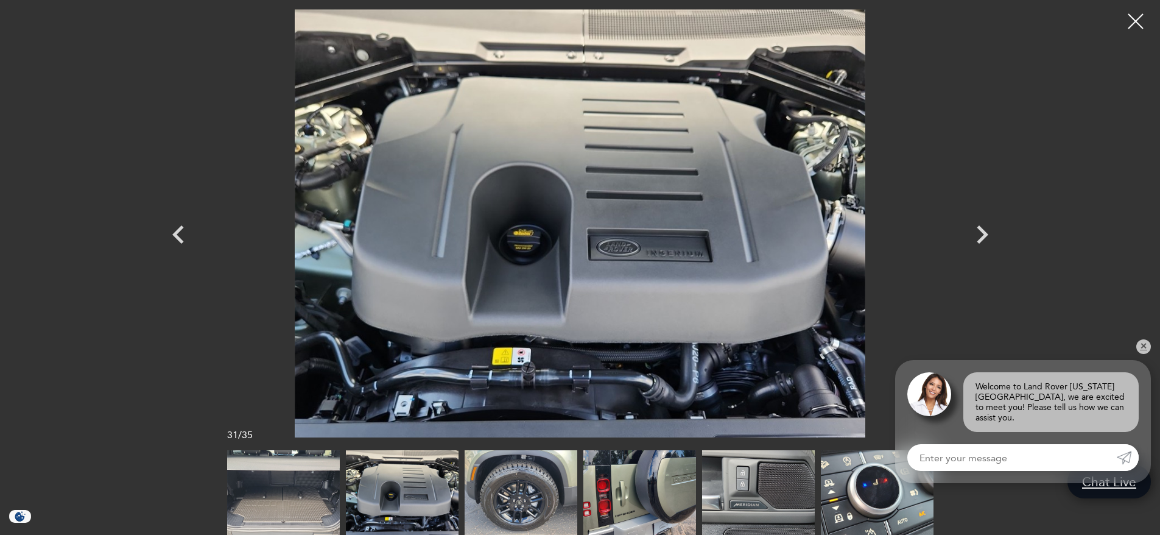
click at [985, 233] on icon "Next" at bounding box center [983, 234] width 12 height 18
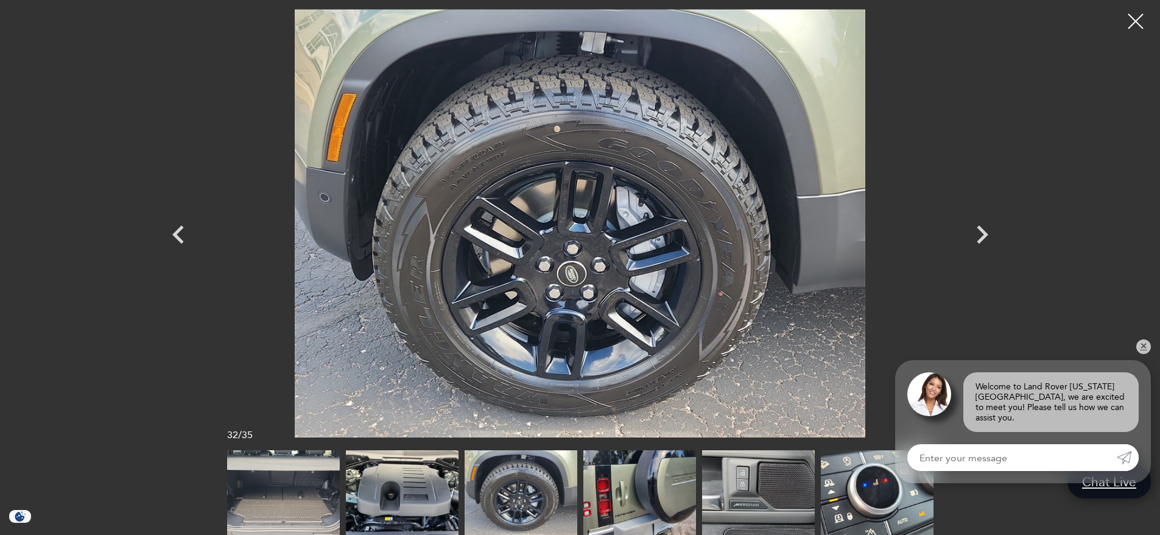
click at [985, 233] on icon "Next" at bounding box center [983, 234] width 12 height 18
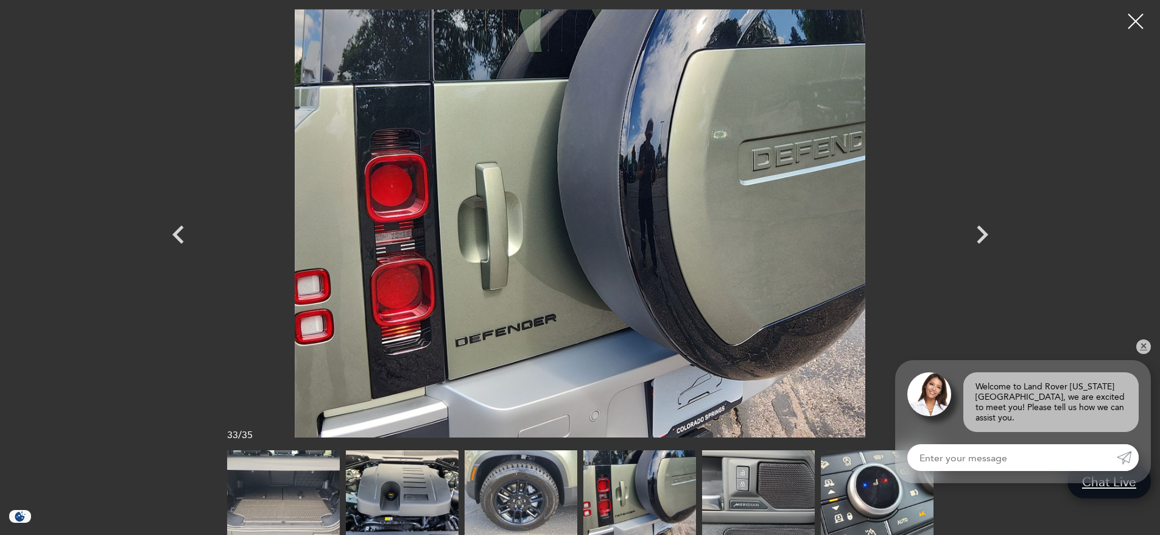
click at [985, 233] on icon "Next" at bounding box center [983, 234] width 12 height 18
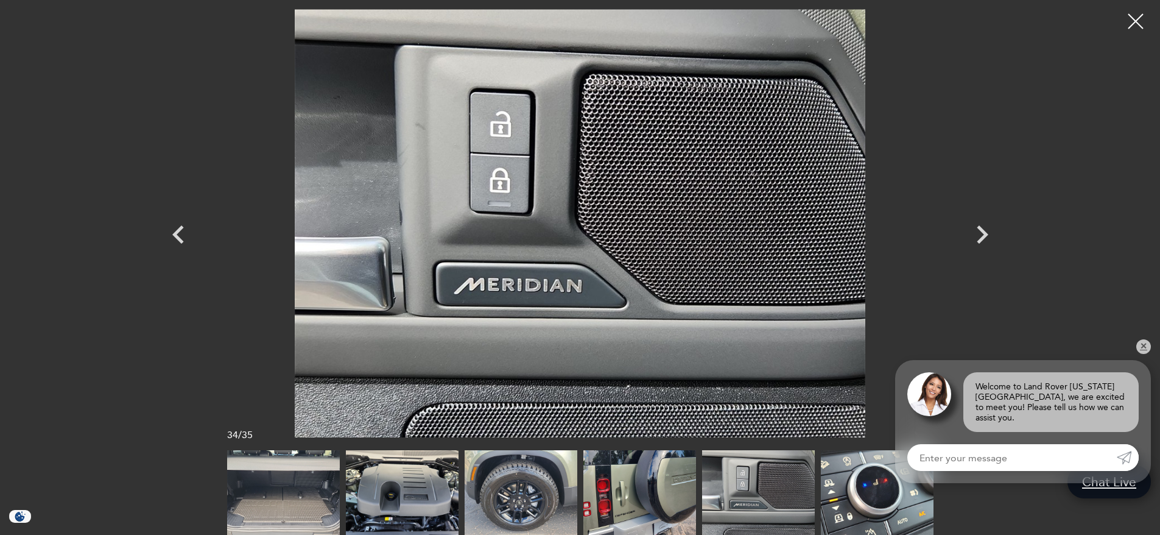
click at [985, 233] on icon "Next" at bounding box center [983, 234] width 12 height 18
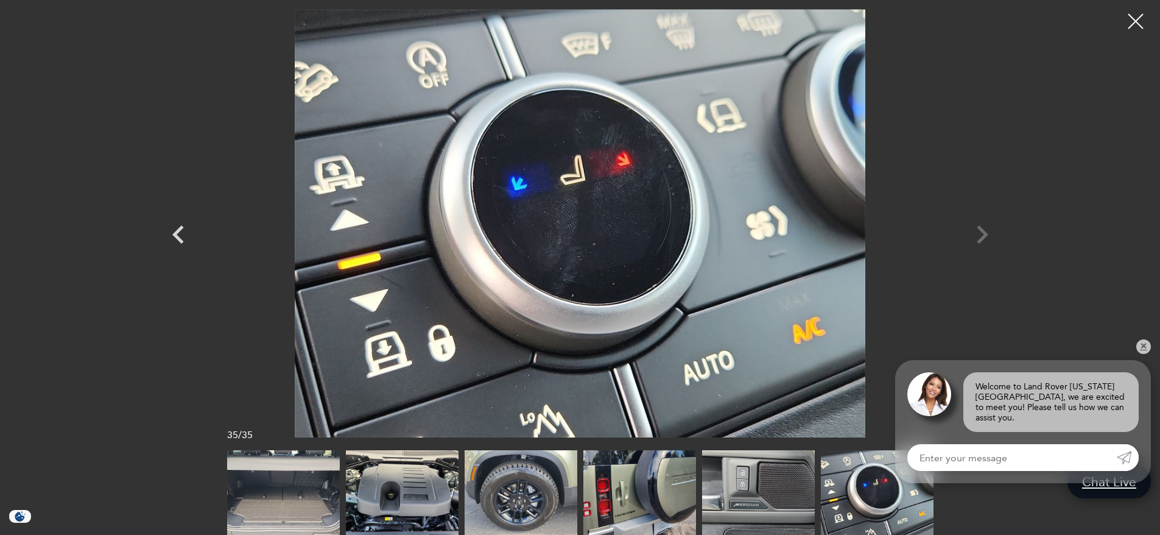
click at [985, 233] on div at bounding box center [580, 223] width 852 height 428
click at [1131, 24] on div at bounding box center [1135, 21] width 30 height 30
